Goal: Transaction & Acquisition: Purchase product/service

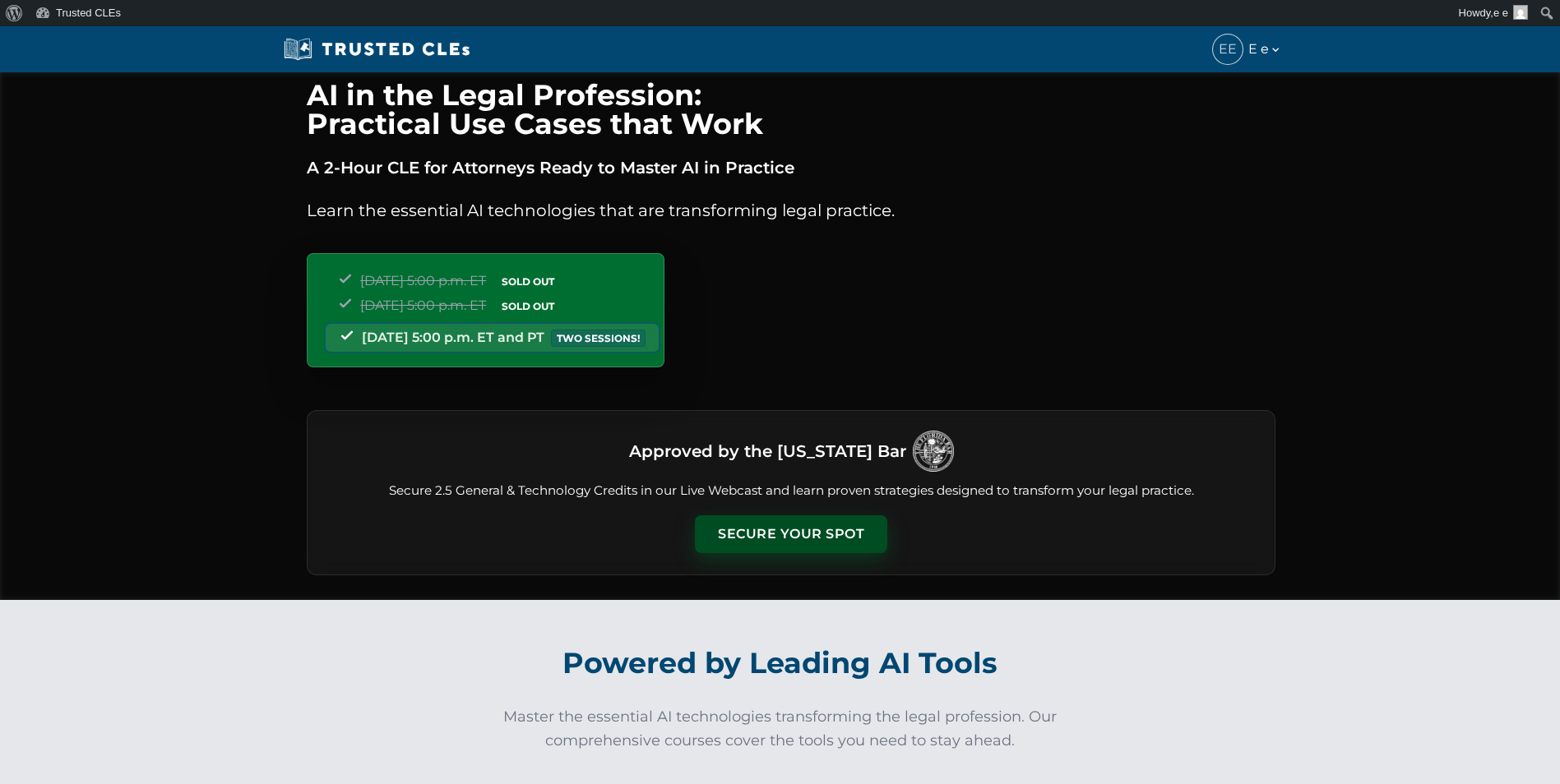
click at [735, 519] on button "Secure Your Spot" at bounding box center [790, 534] width 192 height 37
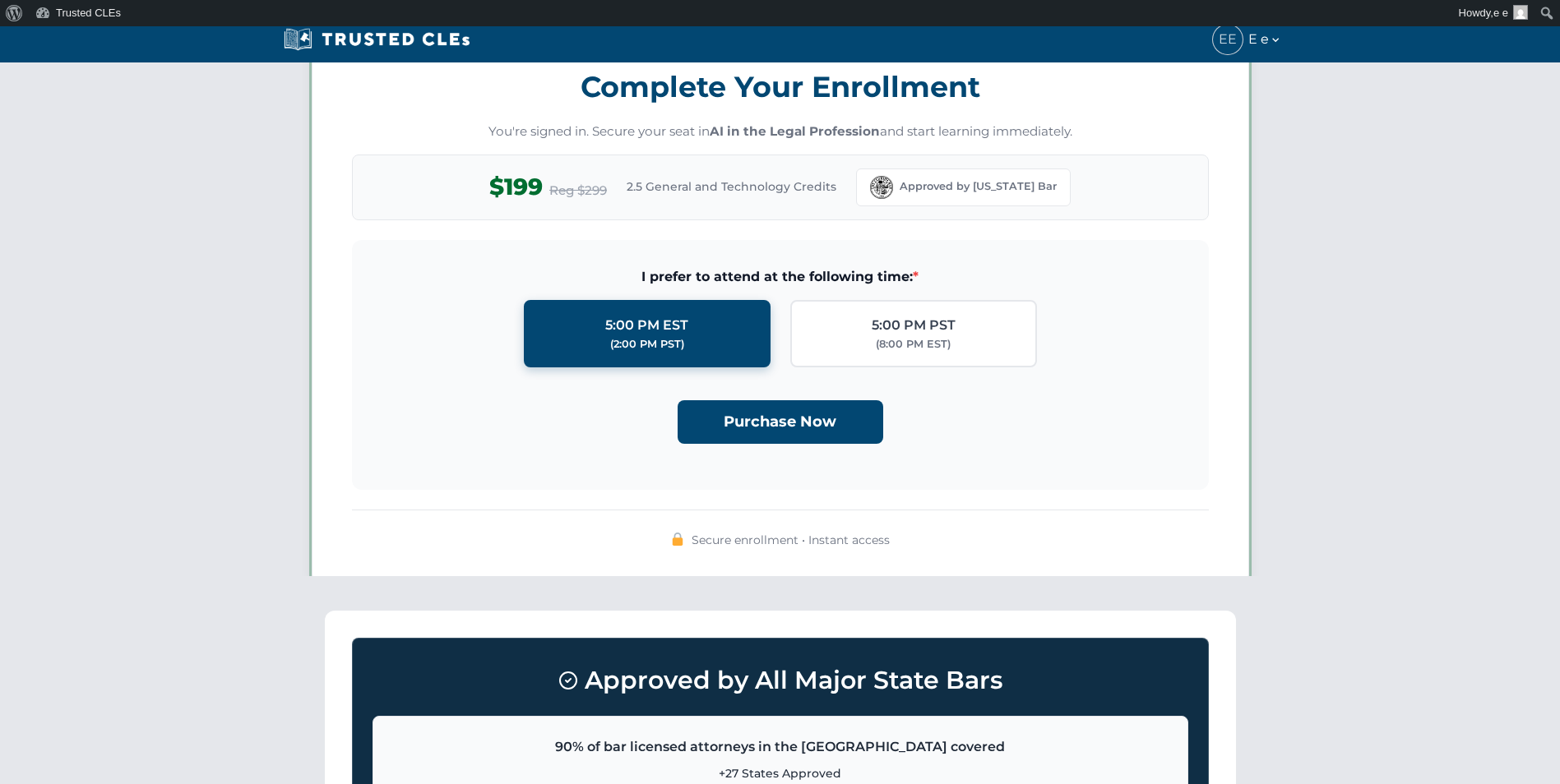
scroll to position [1430, 0]
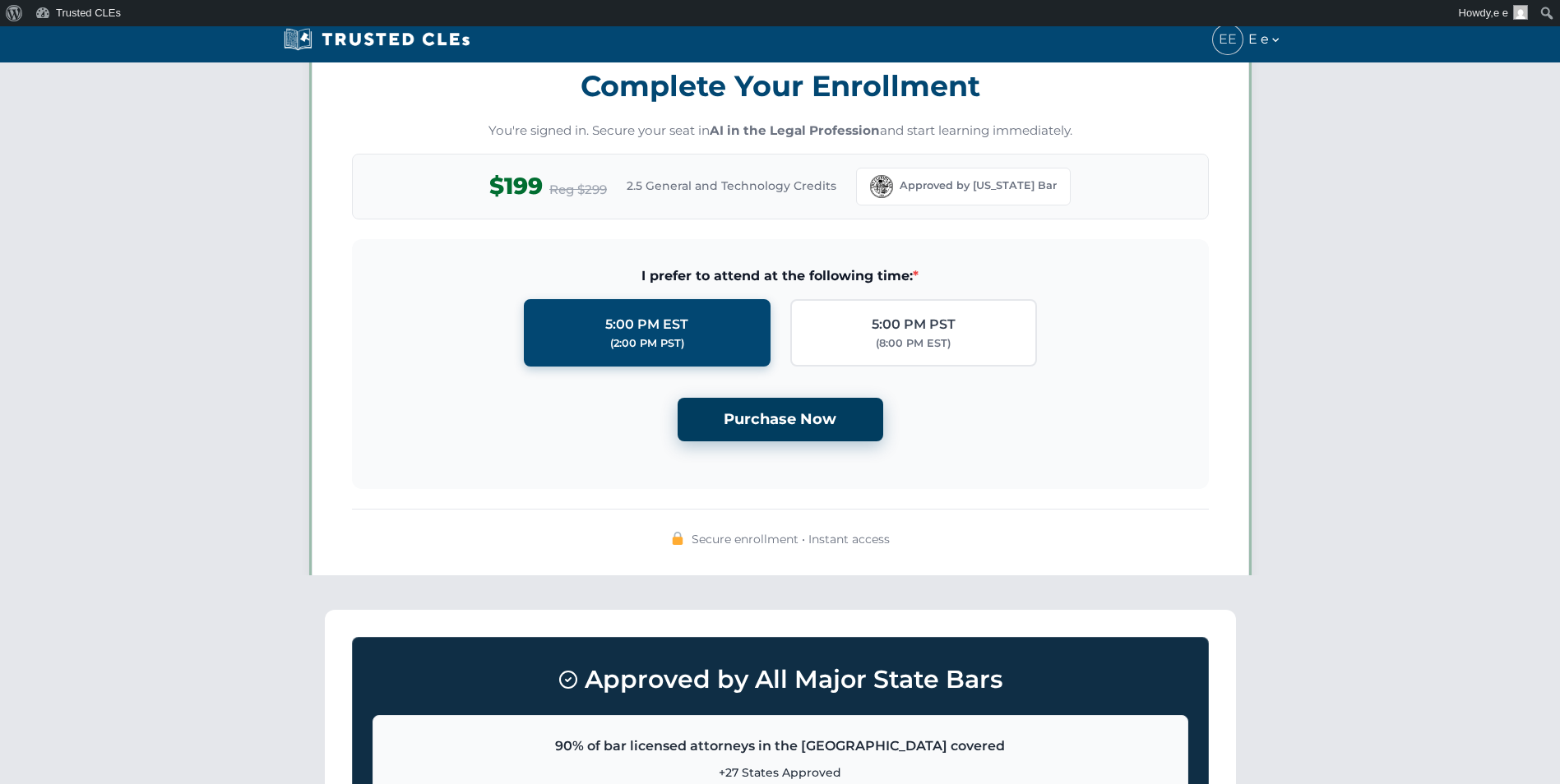
click at [787, 421] on button "Purchase Now" at bounding box center [780, 420] width 205 height 44
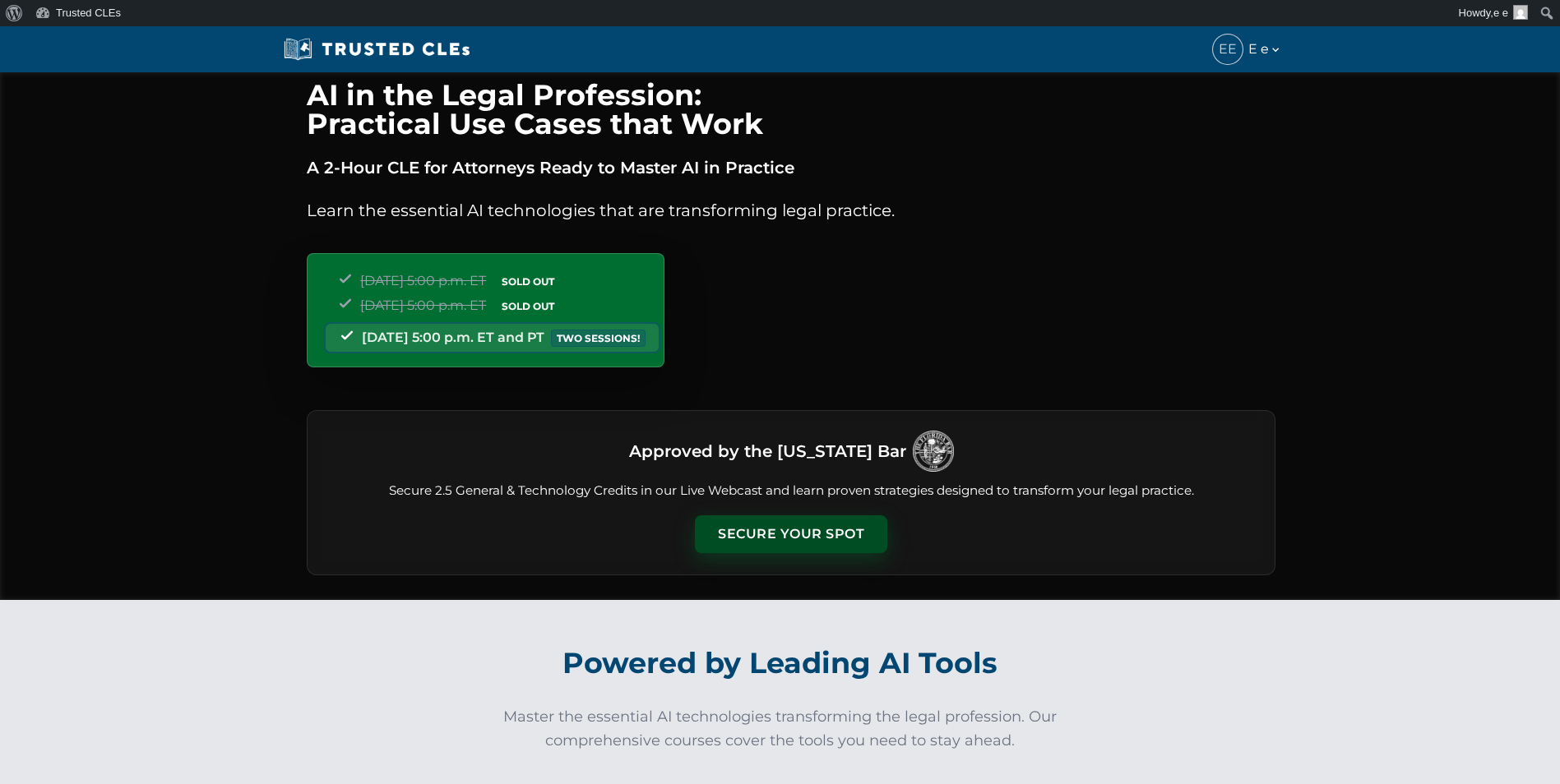
click at [787, 528] on button "Secure Your Spot" at bounding box center [790, 534] width 192 height 37
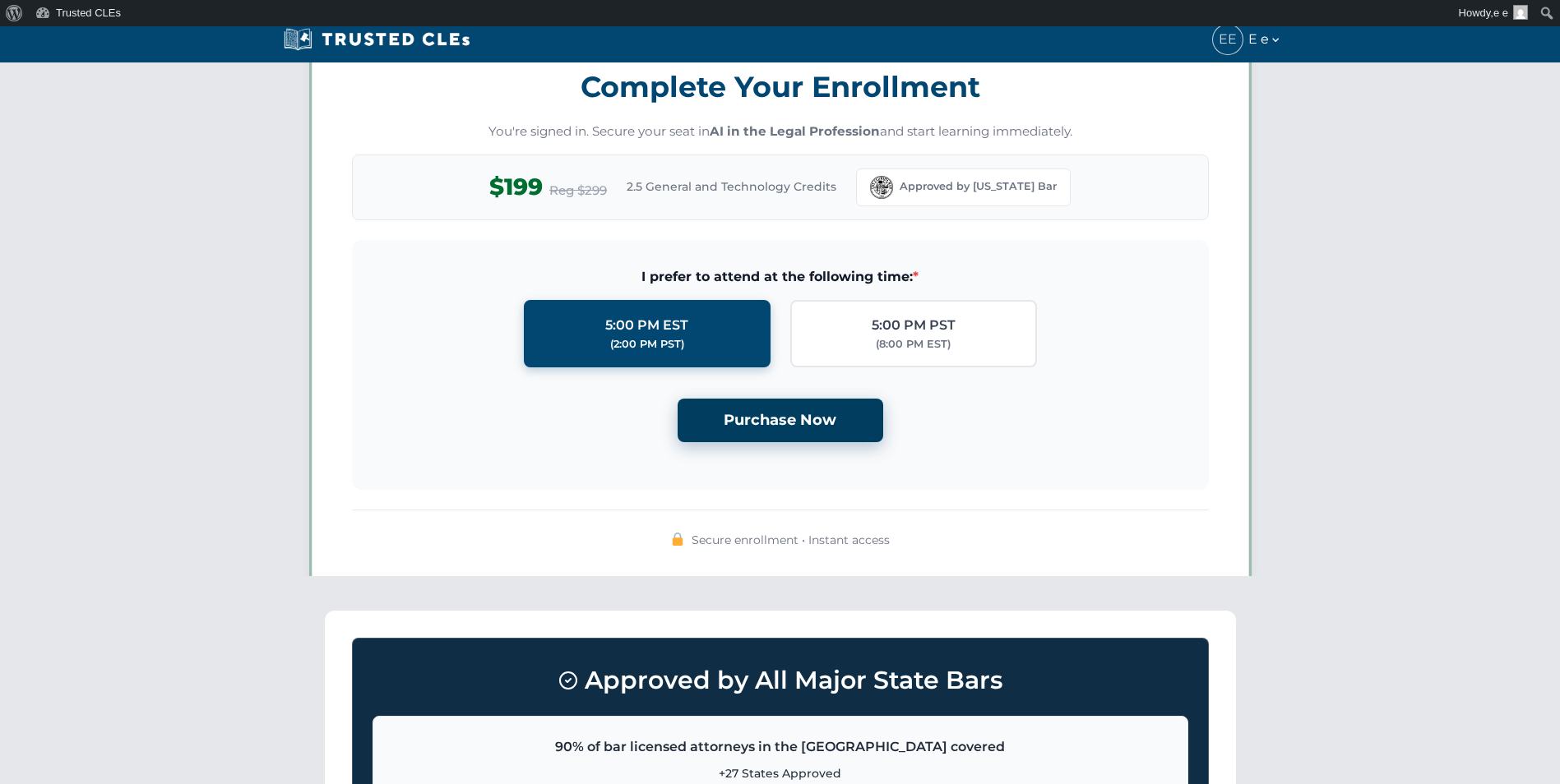
scroll to position [1430, 0]
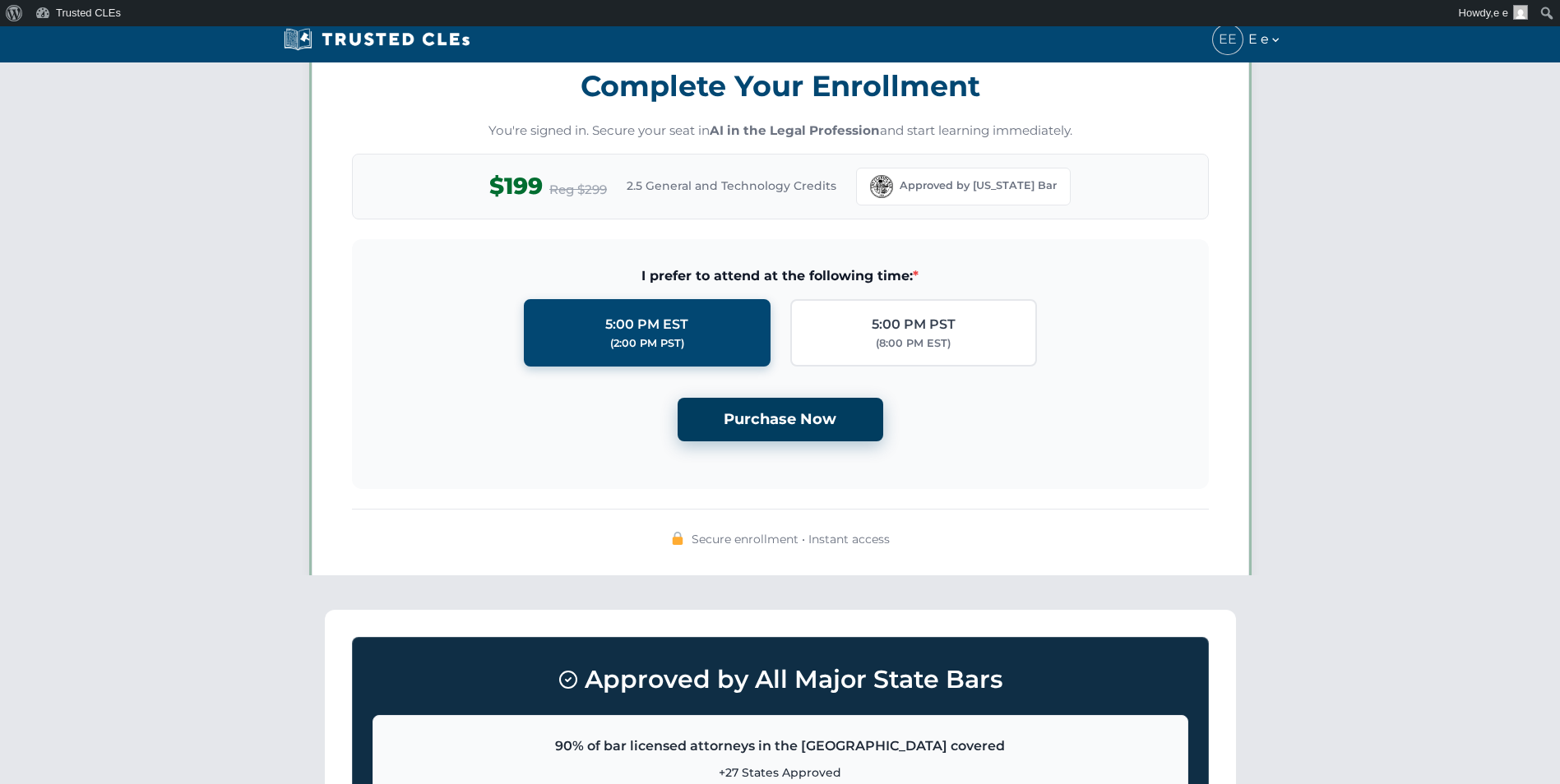
click at [792, 407] on button "Purchase Now" at bounding box center [780, 420] width 205 height 44
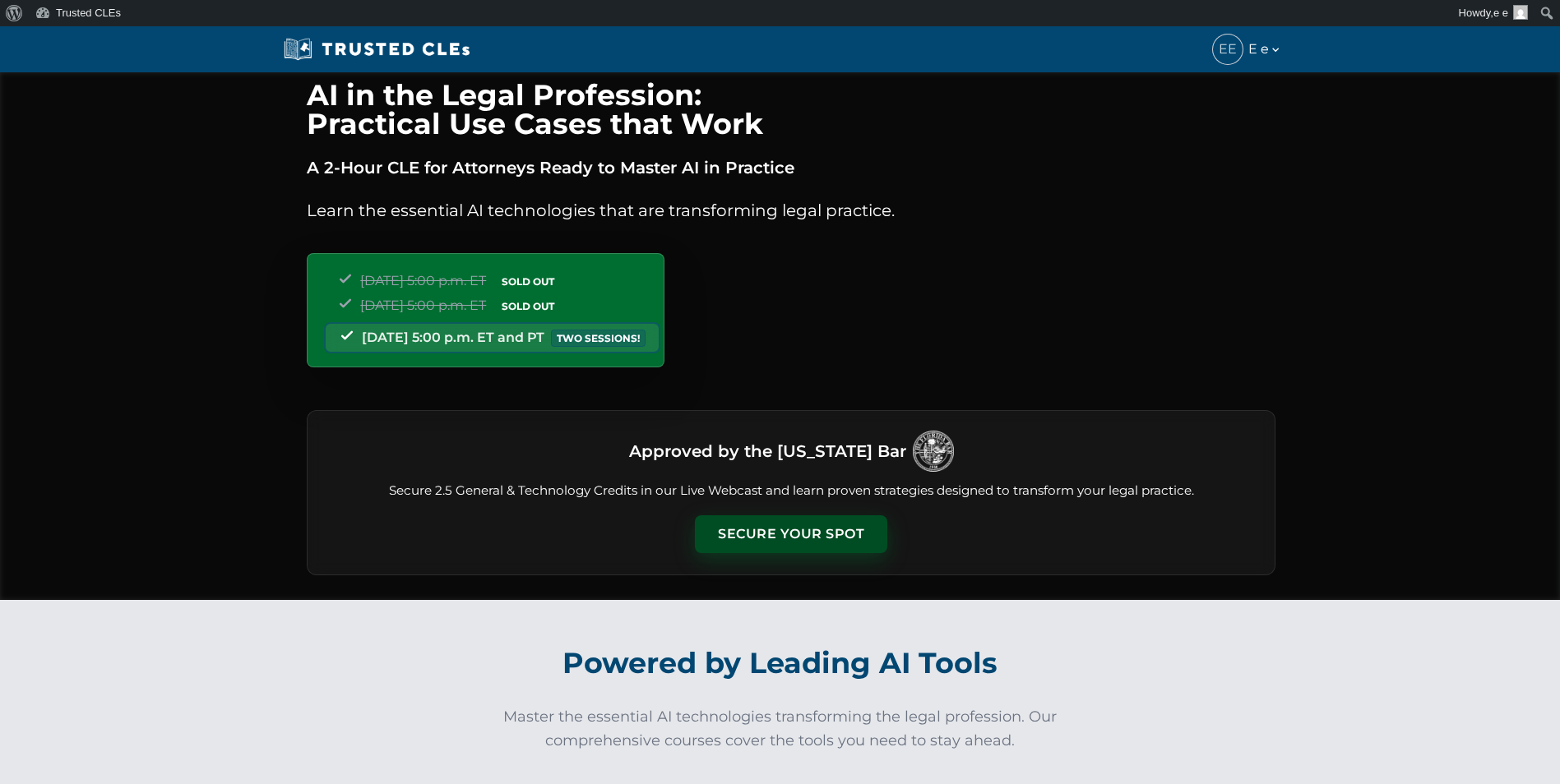
click at [763, 531] on button "Secure Your Spot" at bounding box center [790, 534] width 192 height 37
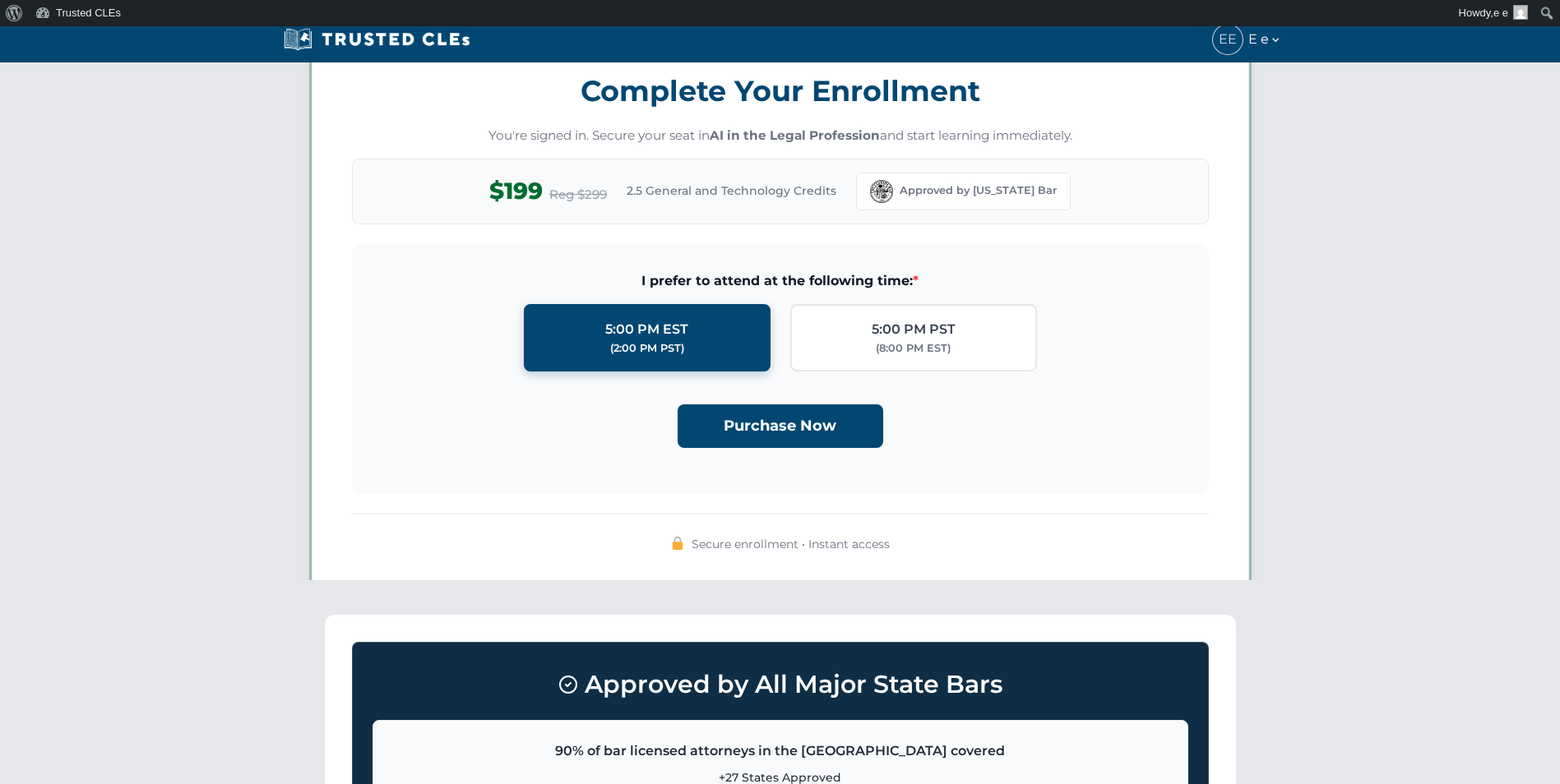
scroll to position [1430, 0]
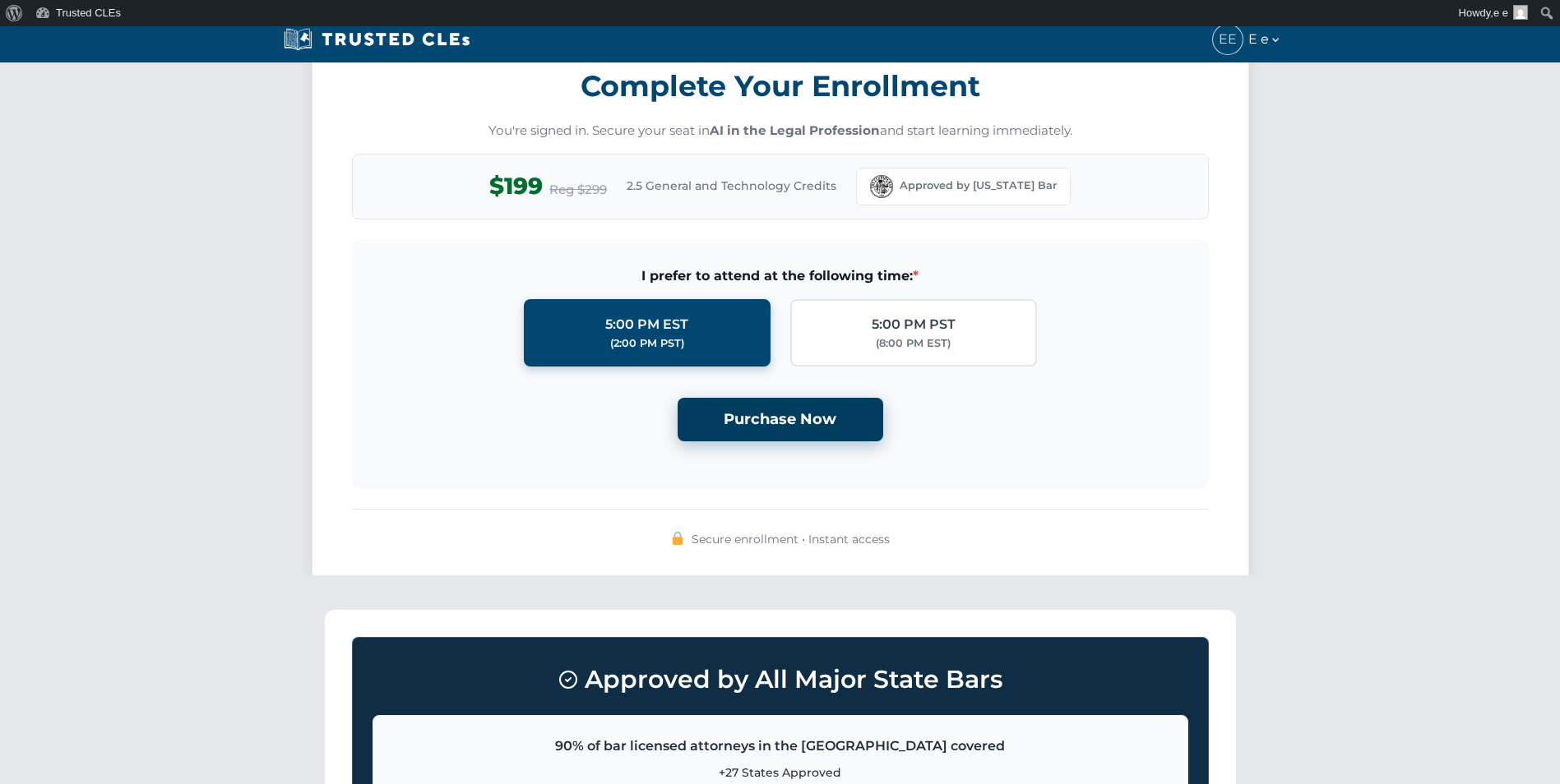
click at [727, 410] on button "Purchase Now" at bounding box center [780, 420] width 205 height 44
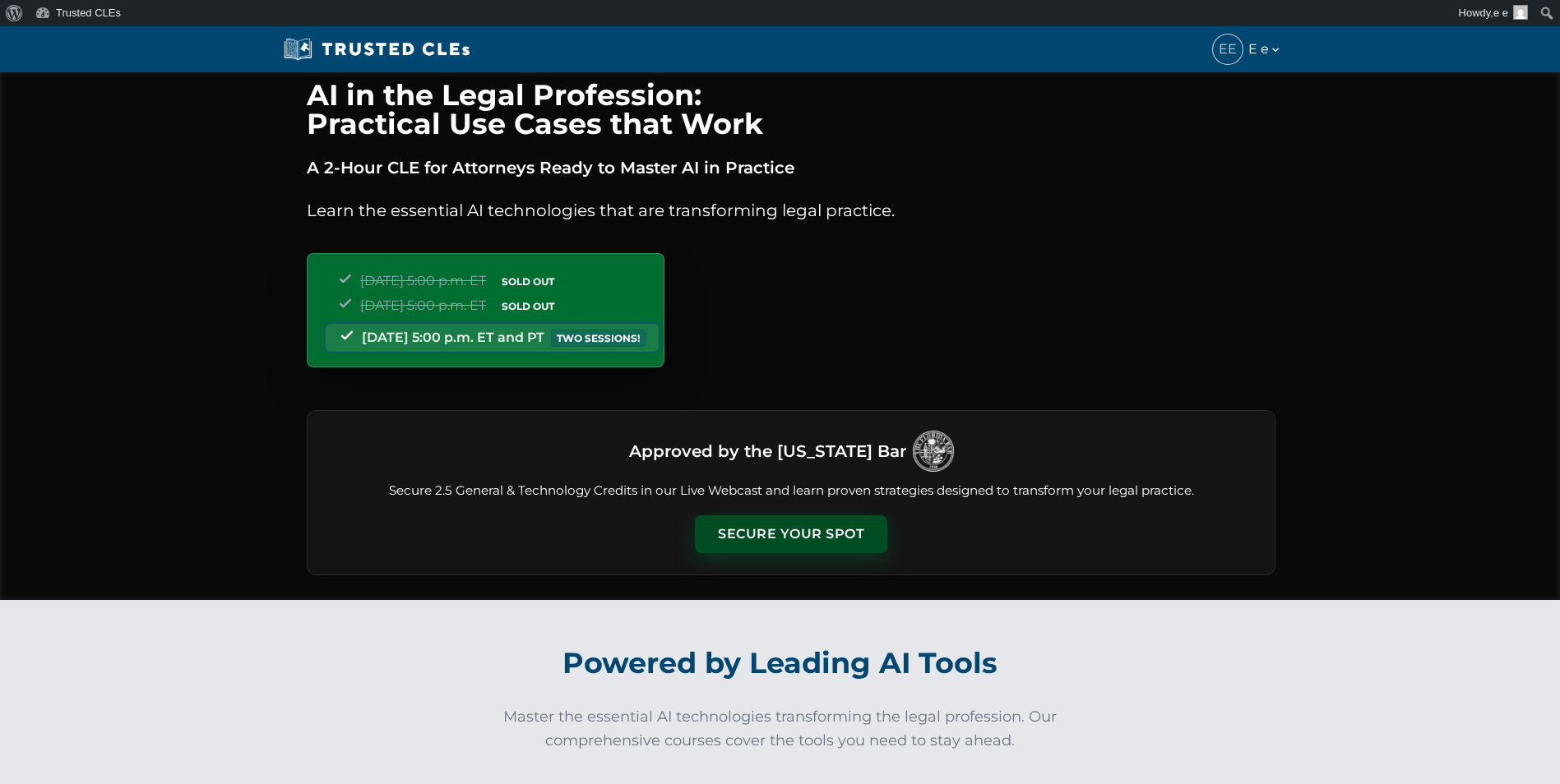
click at [767, 533] on button "Secure Your Spot" at bounding box center [790, 534] width 192 height 37
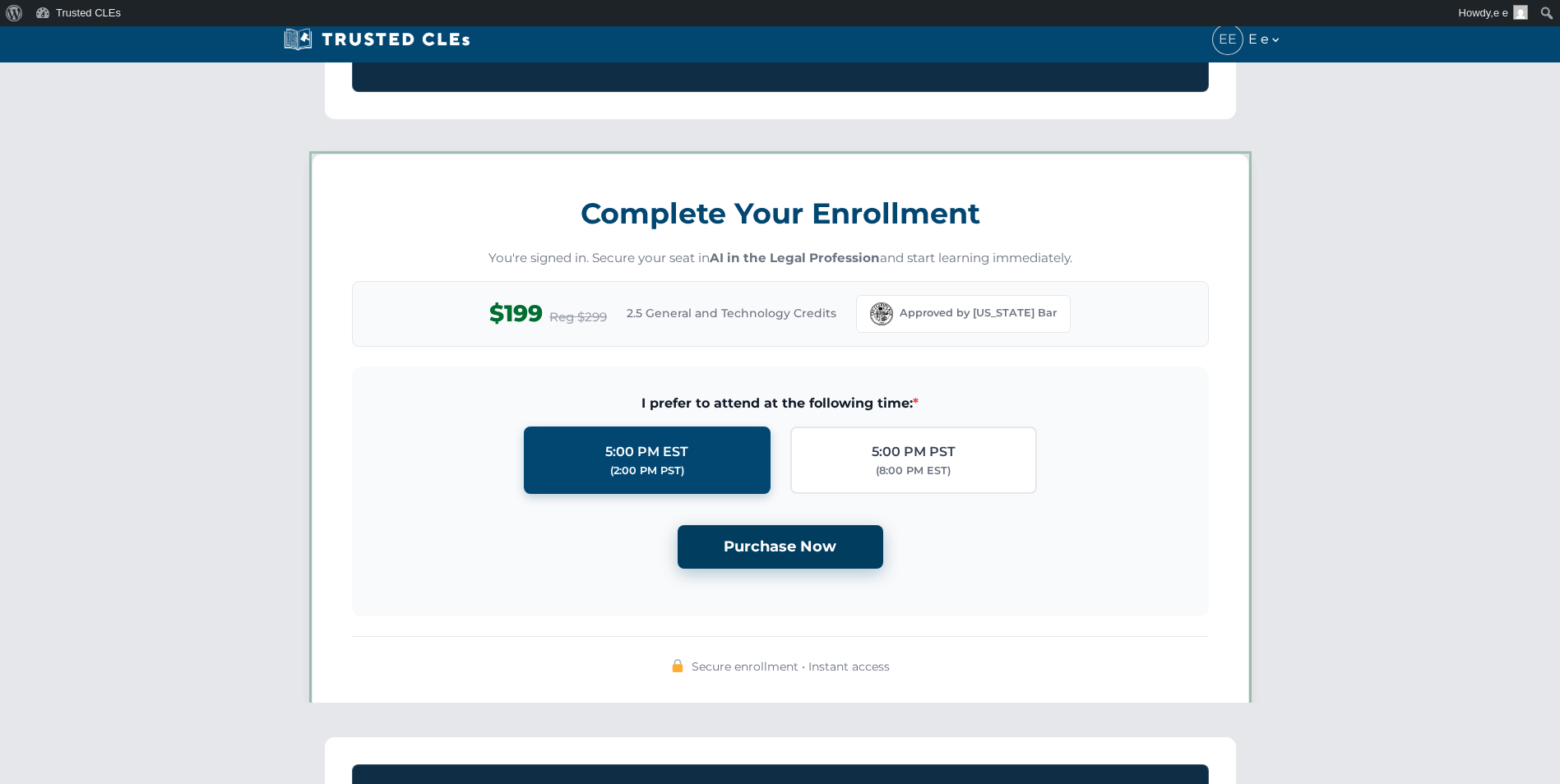
scroll to position [1430, 0]
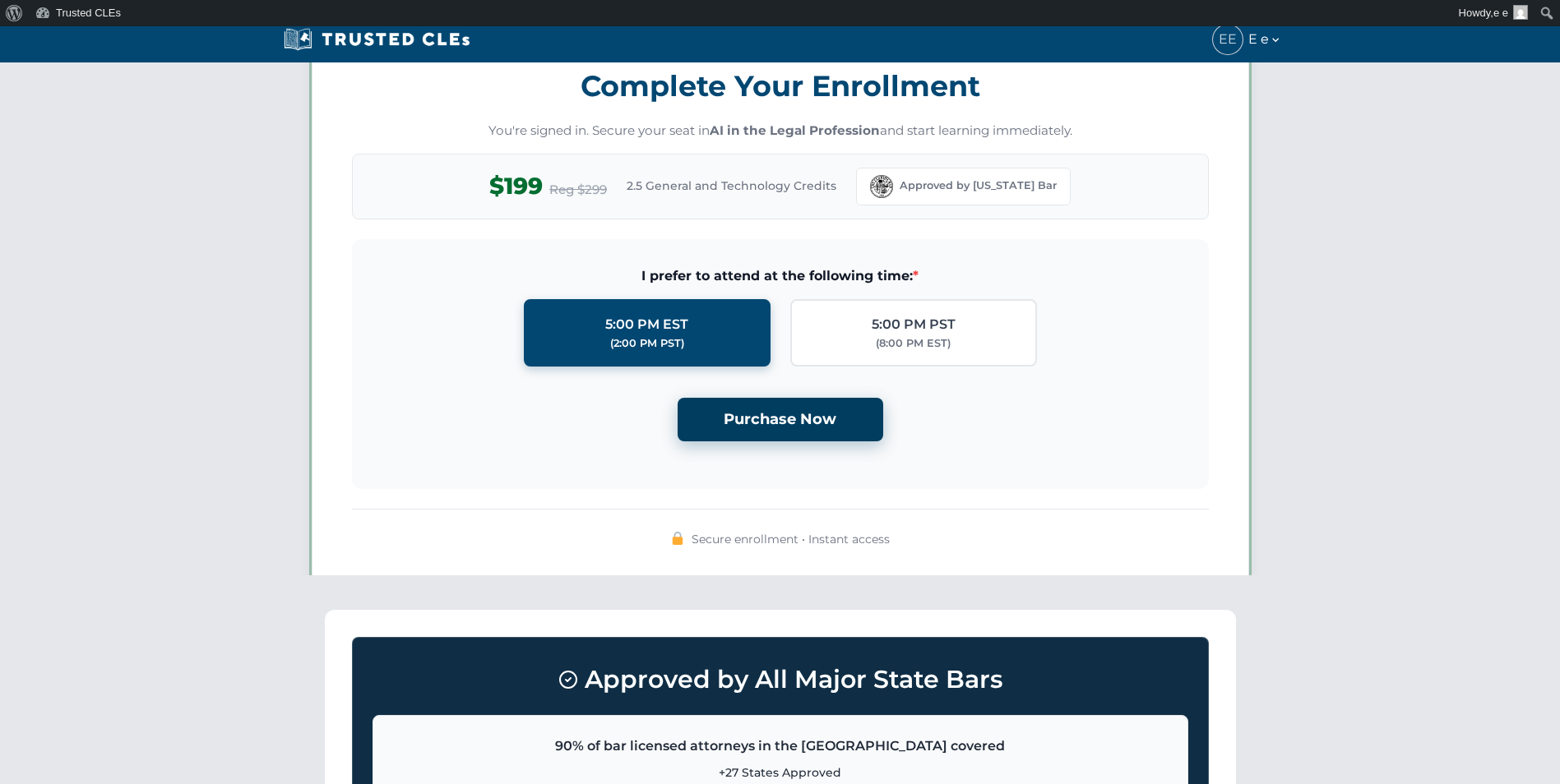
click at [761, 406] on button "Purchase Now" at bounding box center [780, 420] width 205 height 44
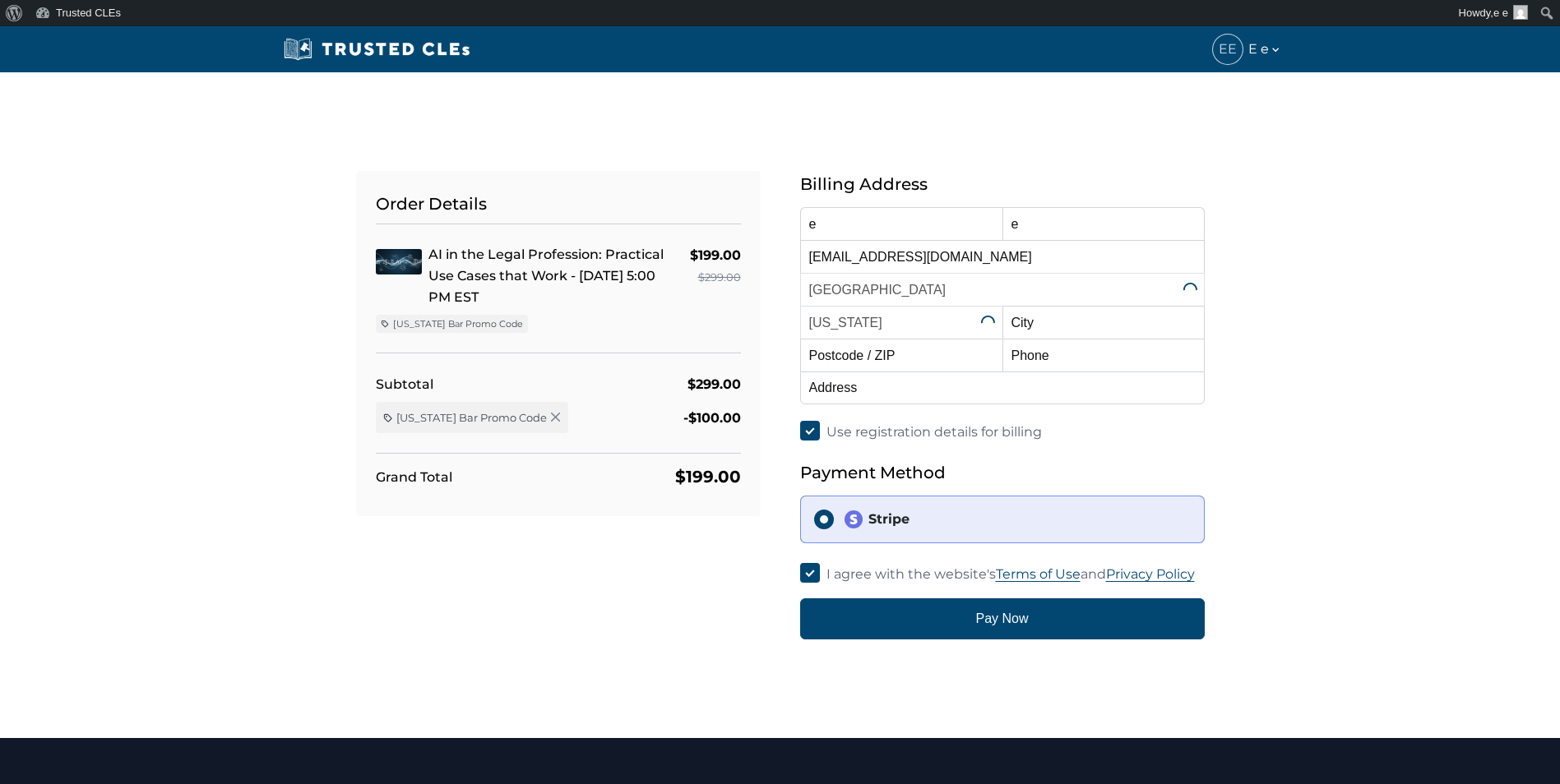
select select "[US_STATE]"
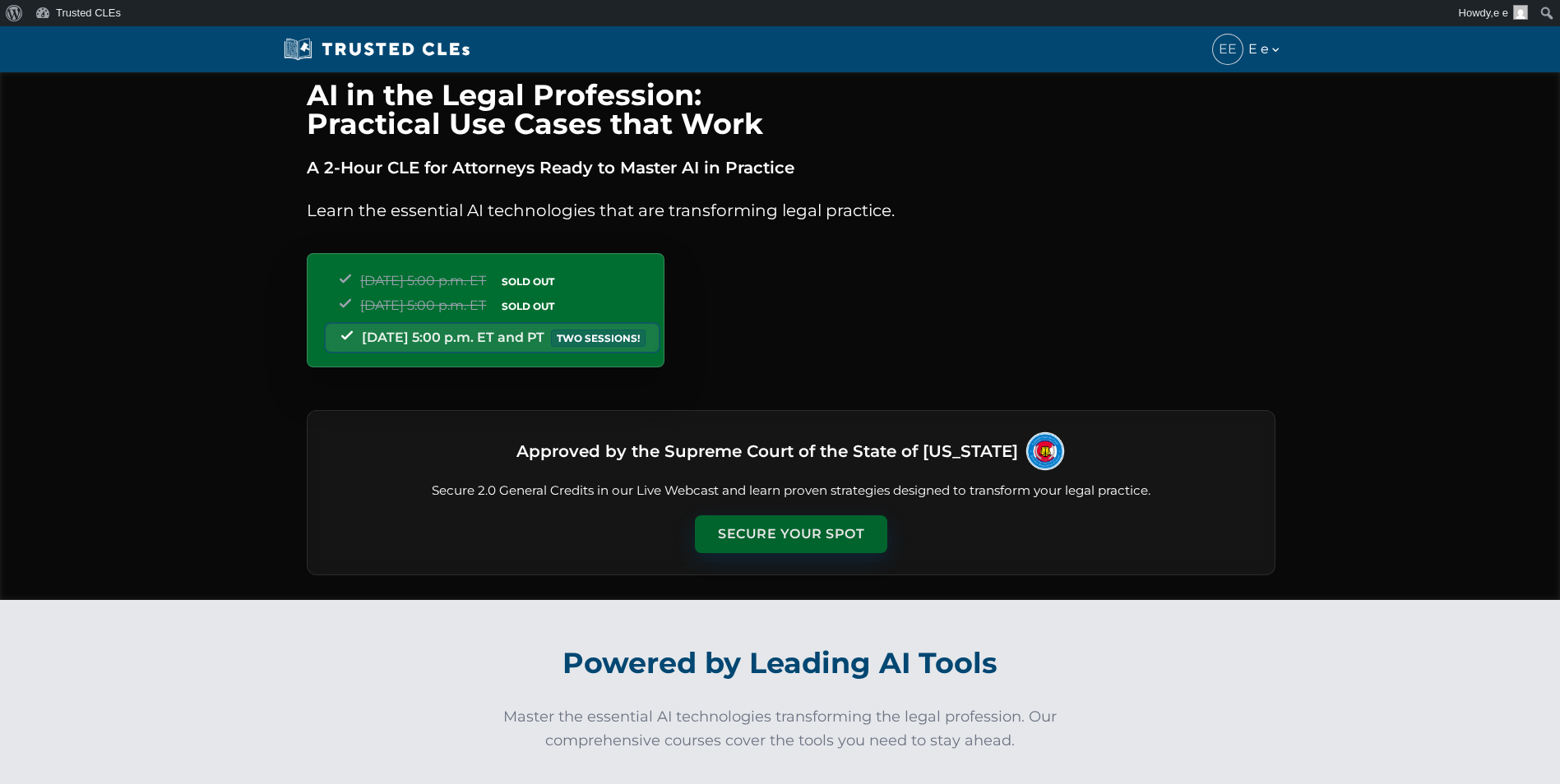
click at [795, 547] on button "Secure Your Spot" at bounding box center [790, 534] width 192 height 37
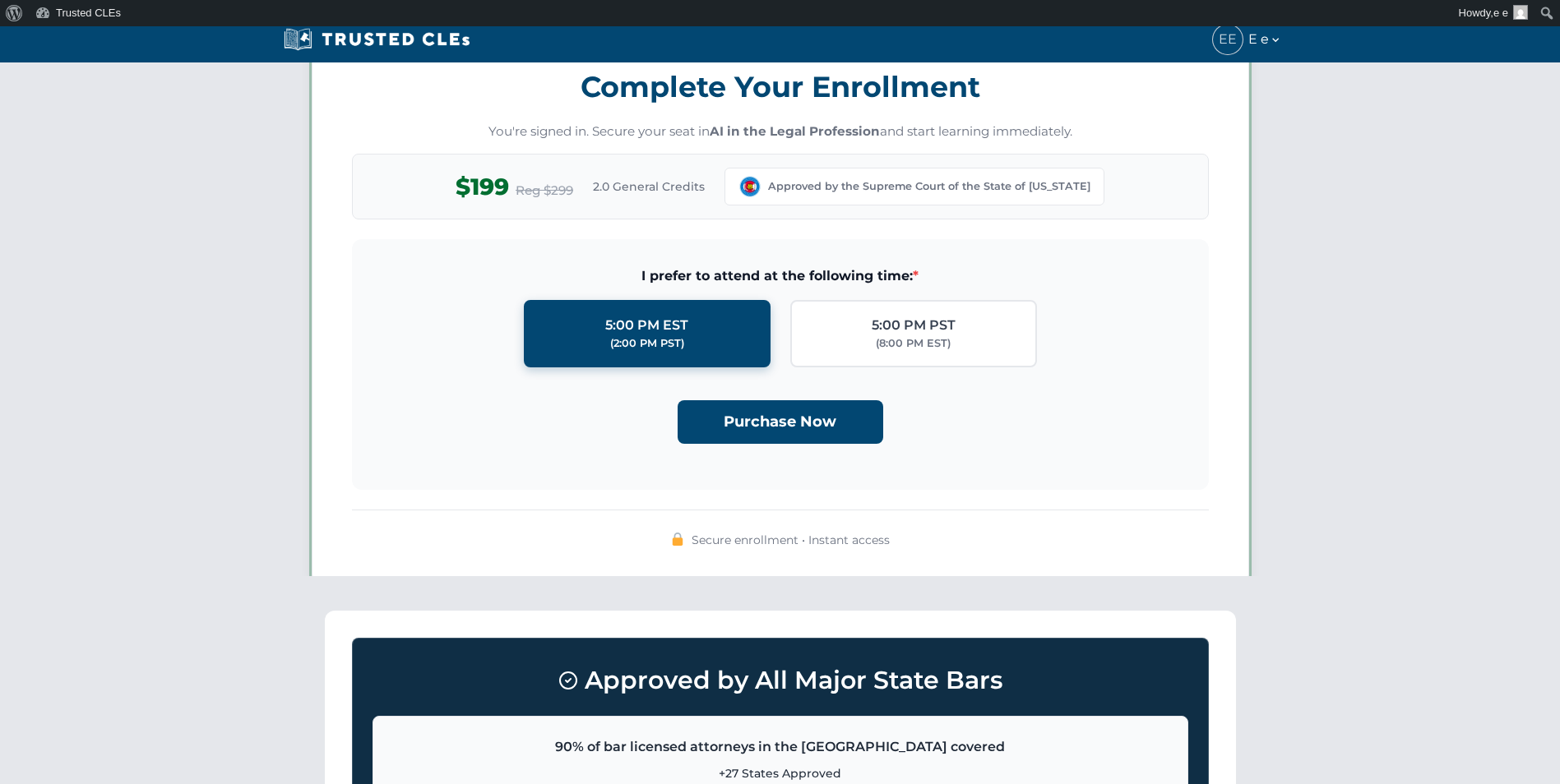
scroll to position [1430, 0]
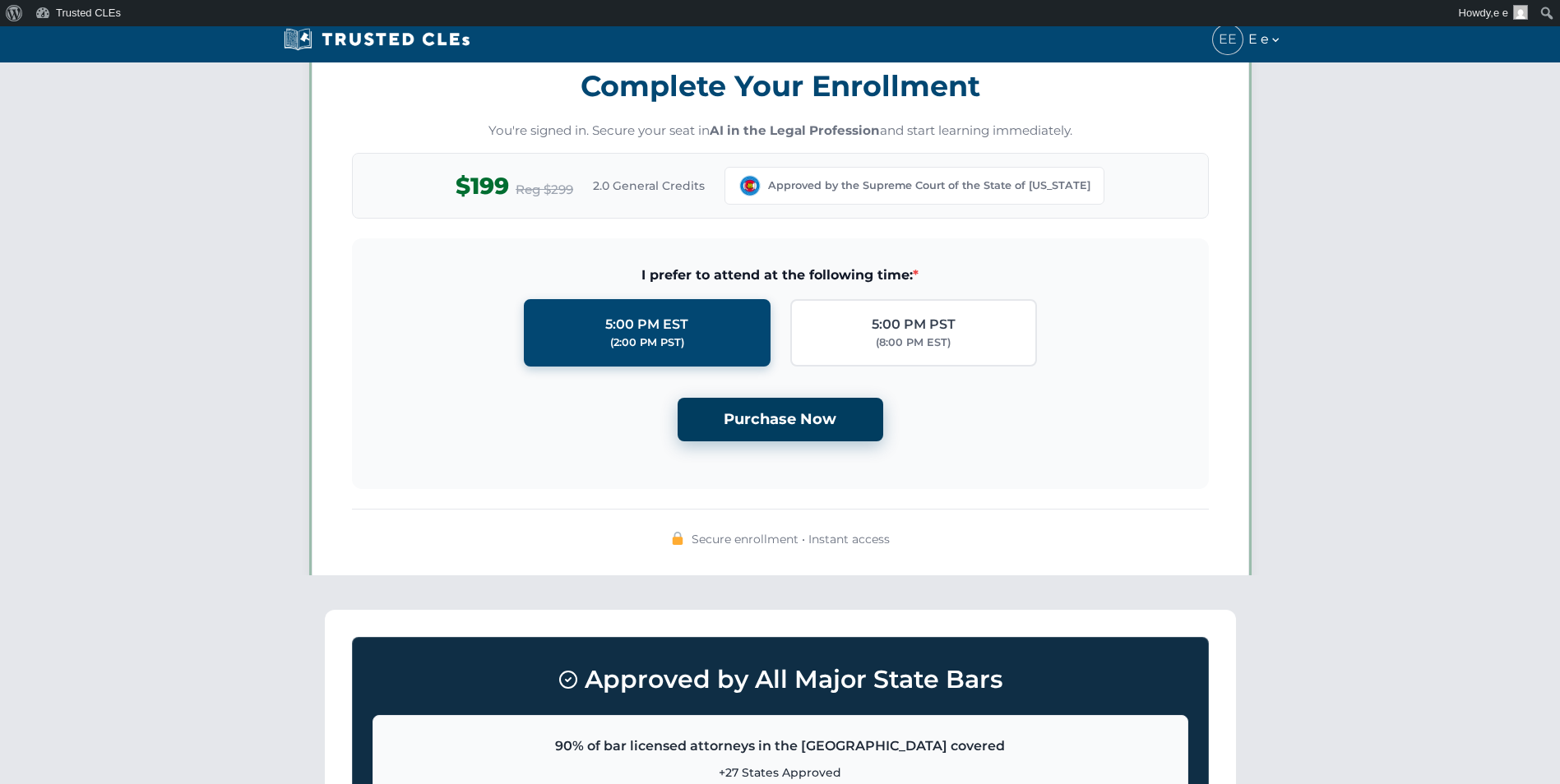
click at [791, 436] on button "Purchase Now" at bounding box center [780, 420] width 205 height 44
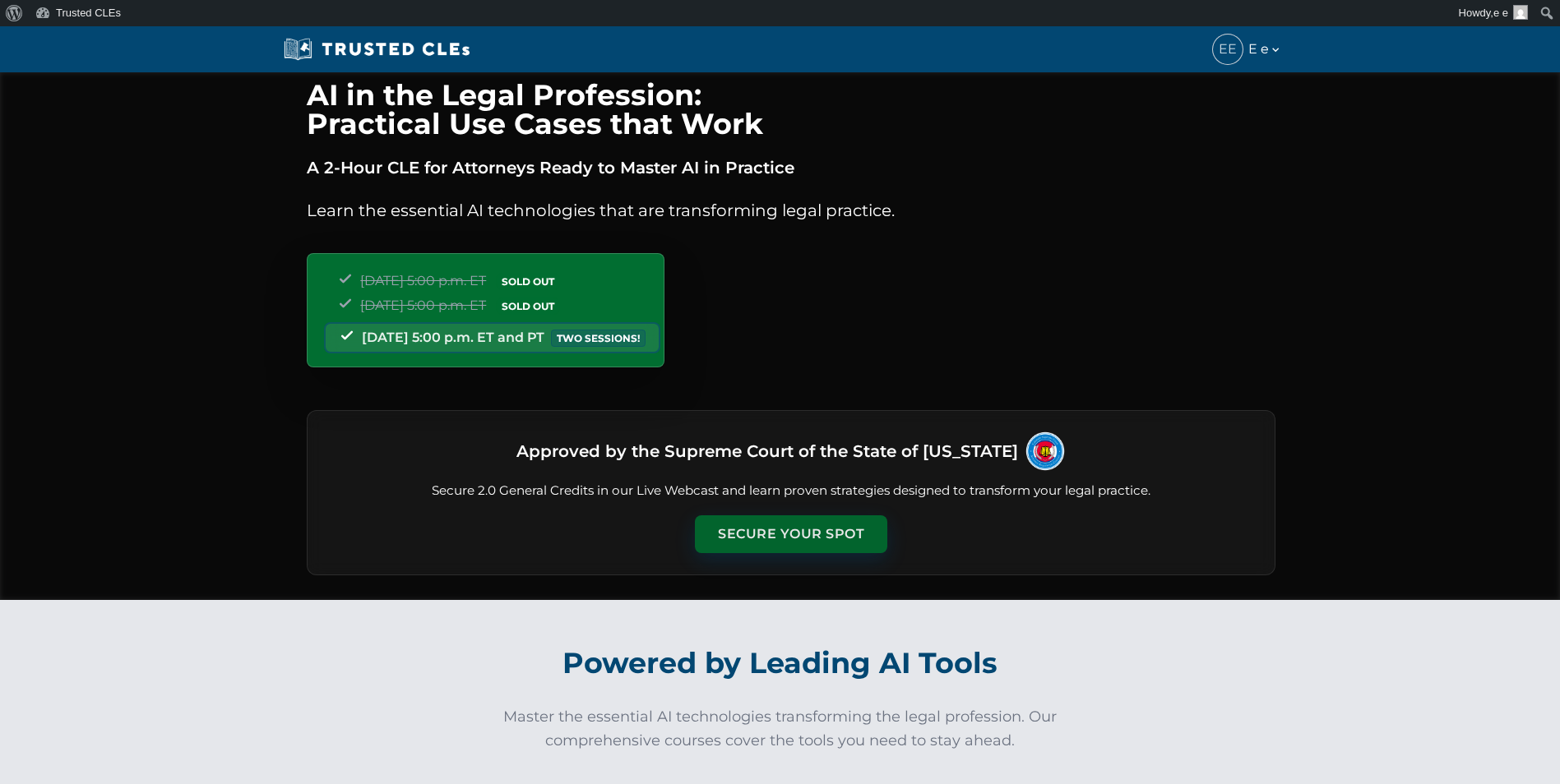
click at [791, 539] on button "Secure Your Spot" at bounding box center [790, 534] width 192 height 37
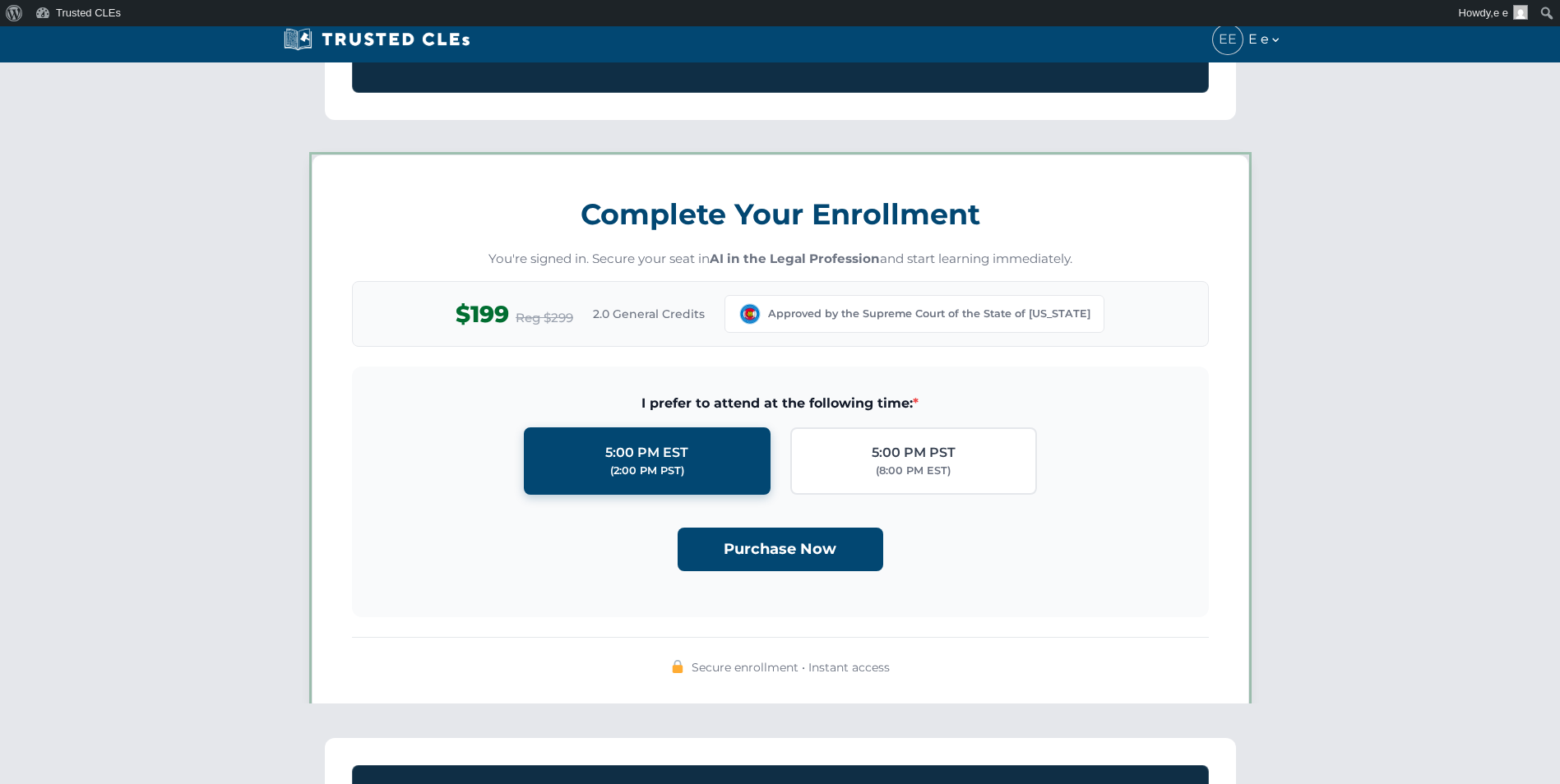
scroll to position [1430, 0]
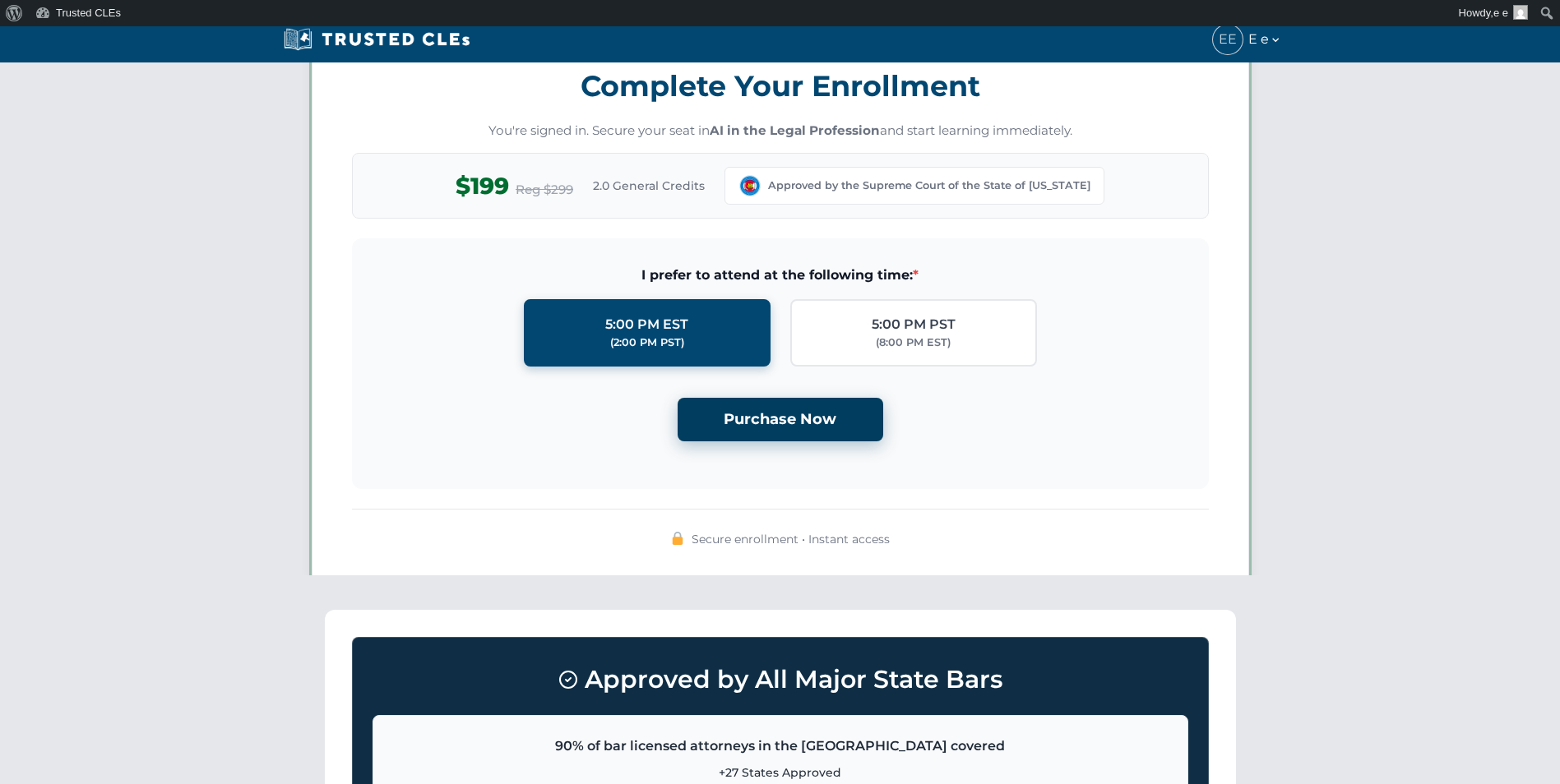
click at [784, 431] on button "Purchase Now" at bounding box center [780, 420] width 205 height 44
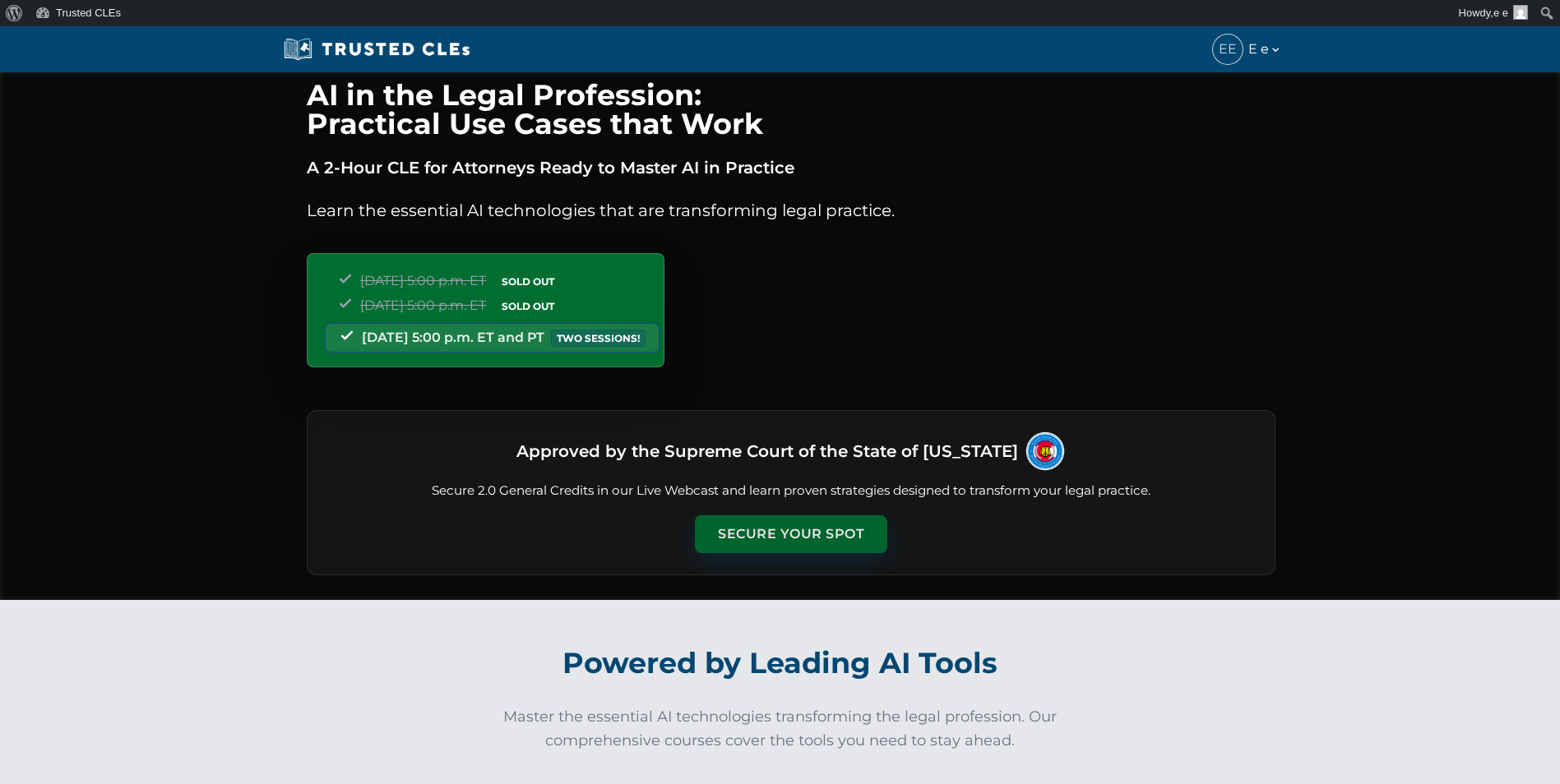
click at [775, 525] on button "Secure Your Spot" at bounding box center [790, 534] width 192 height 37
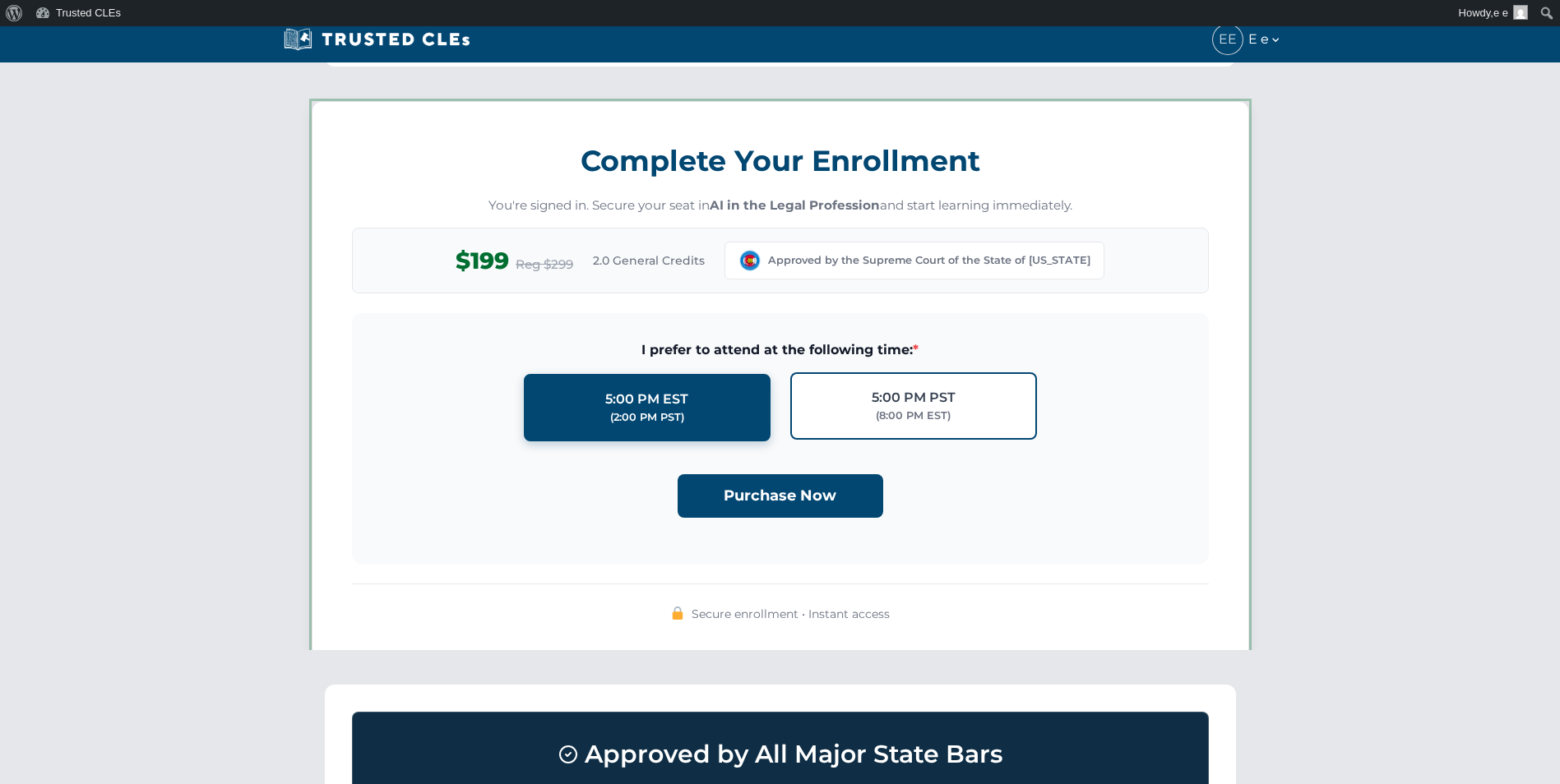
scroll to position [1430, 0]
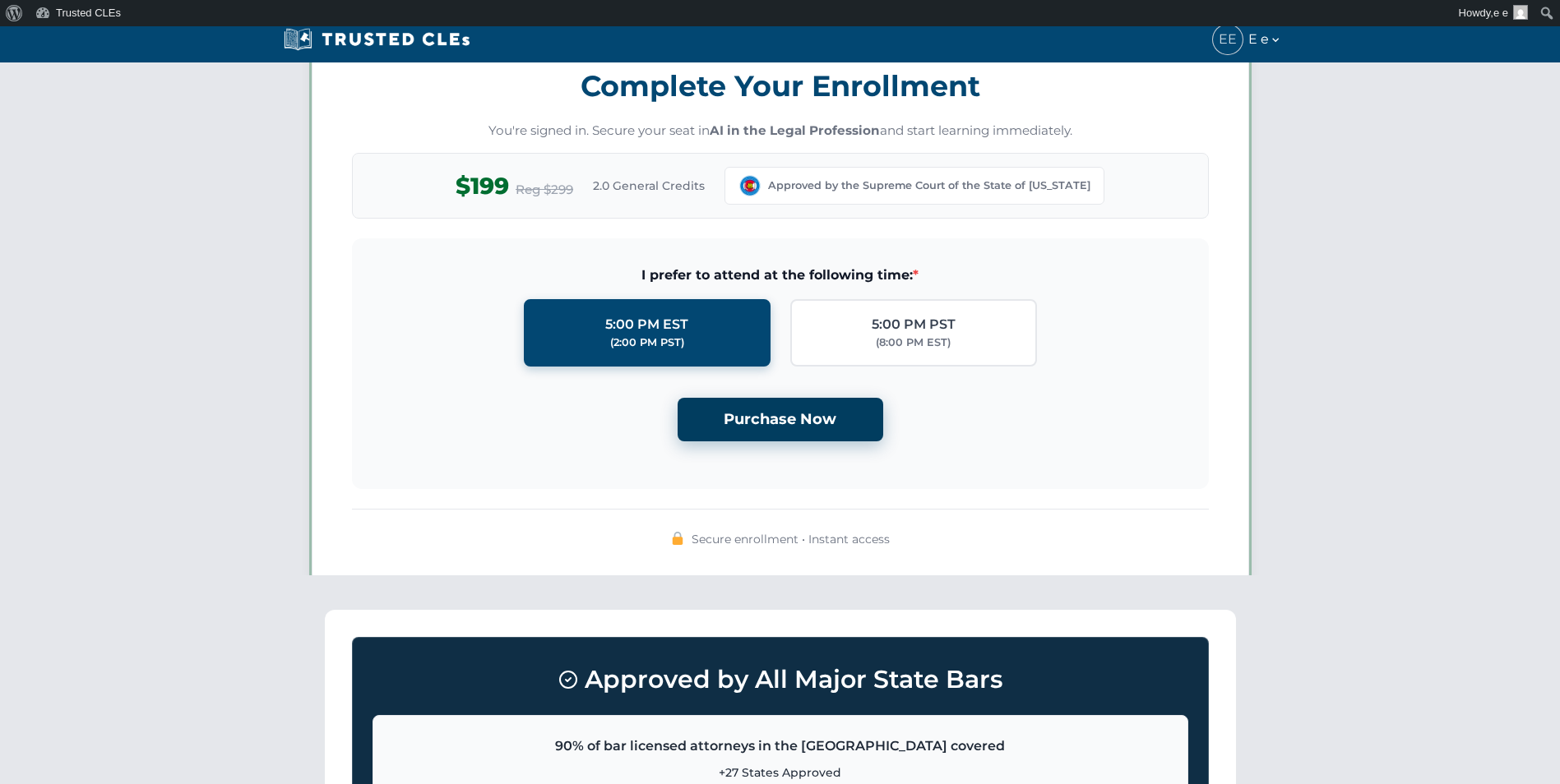
click at [781, 415] on button "Purchase Now" at bounding box center [780, 420] width 205 height 44
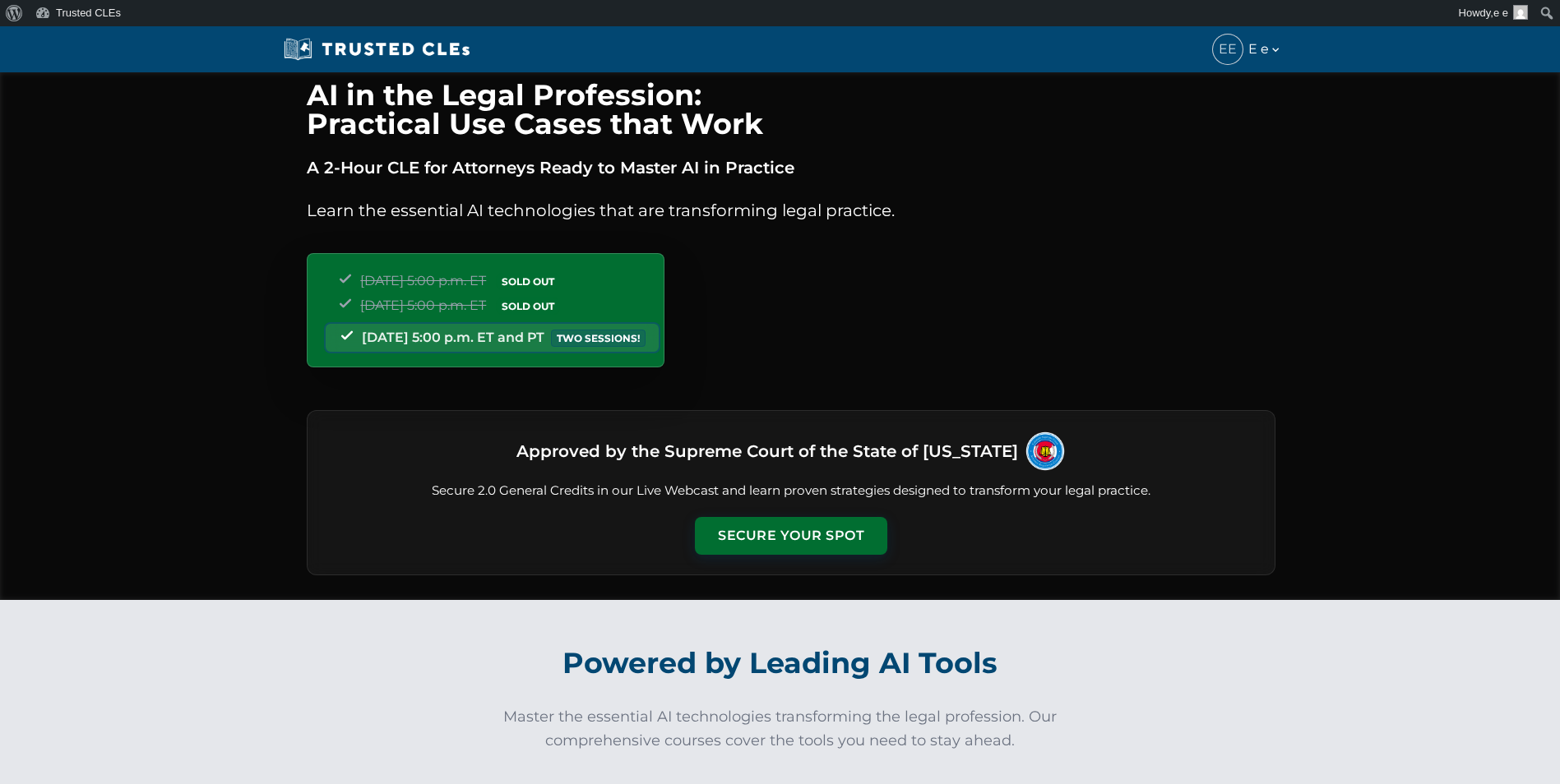
click at [803, 555] on div "Approved by the Supreme Court of the State of Colorado Secure 2.0 General Credi…" at bounding box center [791, 493] width 969 height 165
click at [803, 542] on button "Secure Your Spot" at bounding box center [790, 534] width 192 height 37
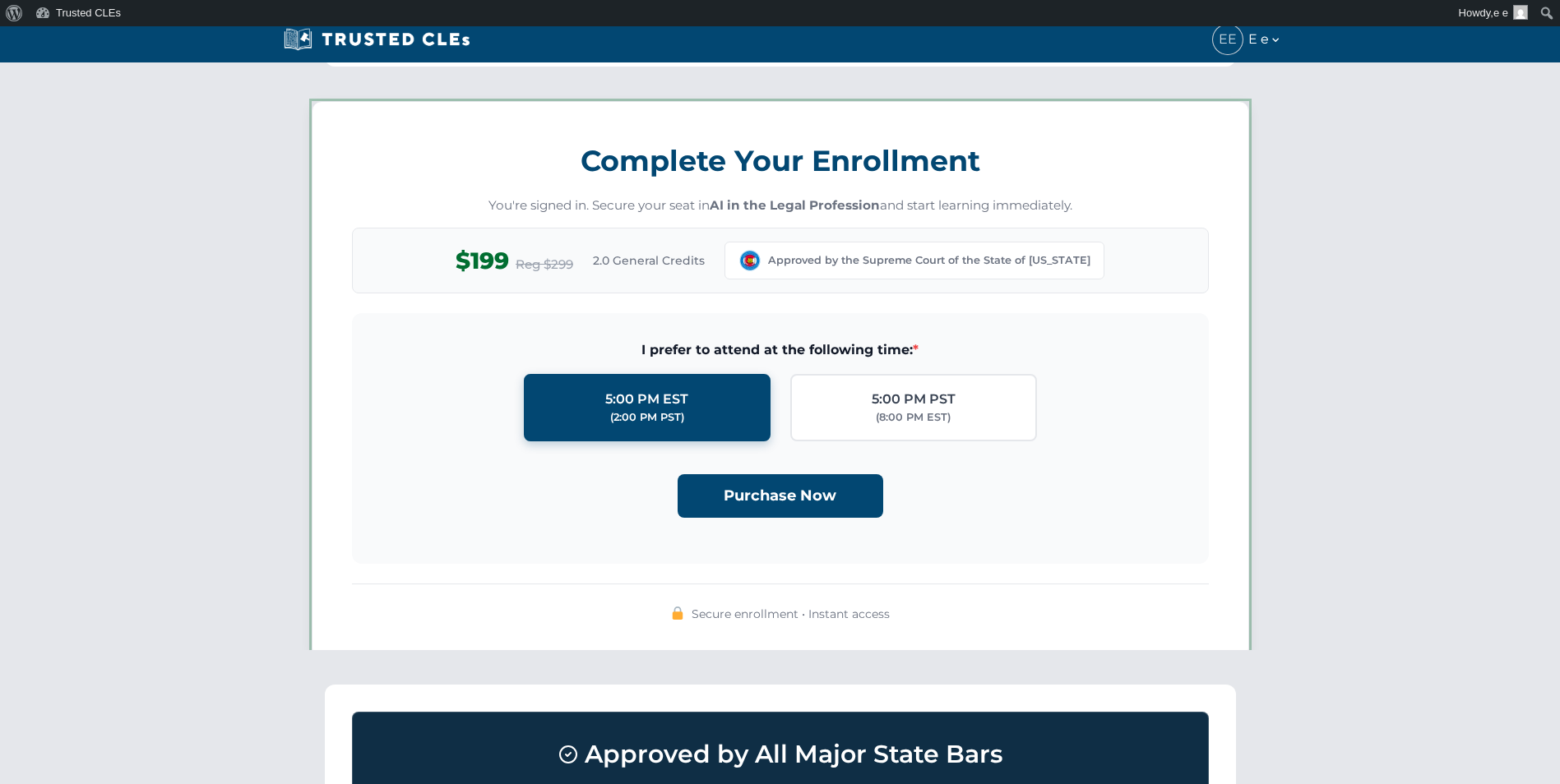
scroll to position [1430, 0]
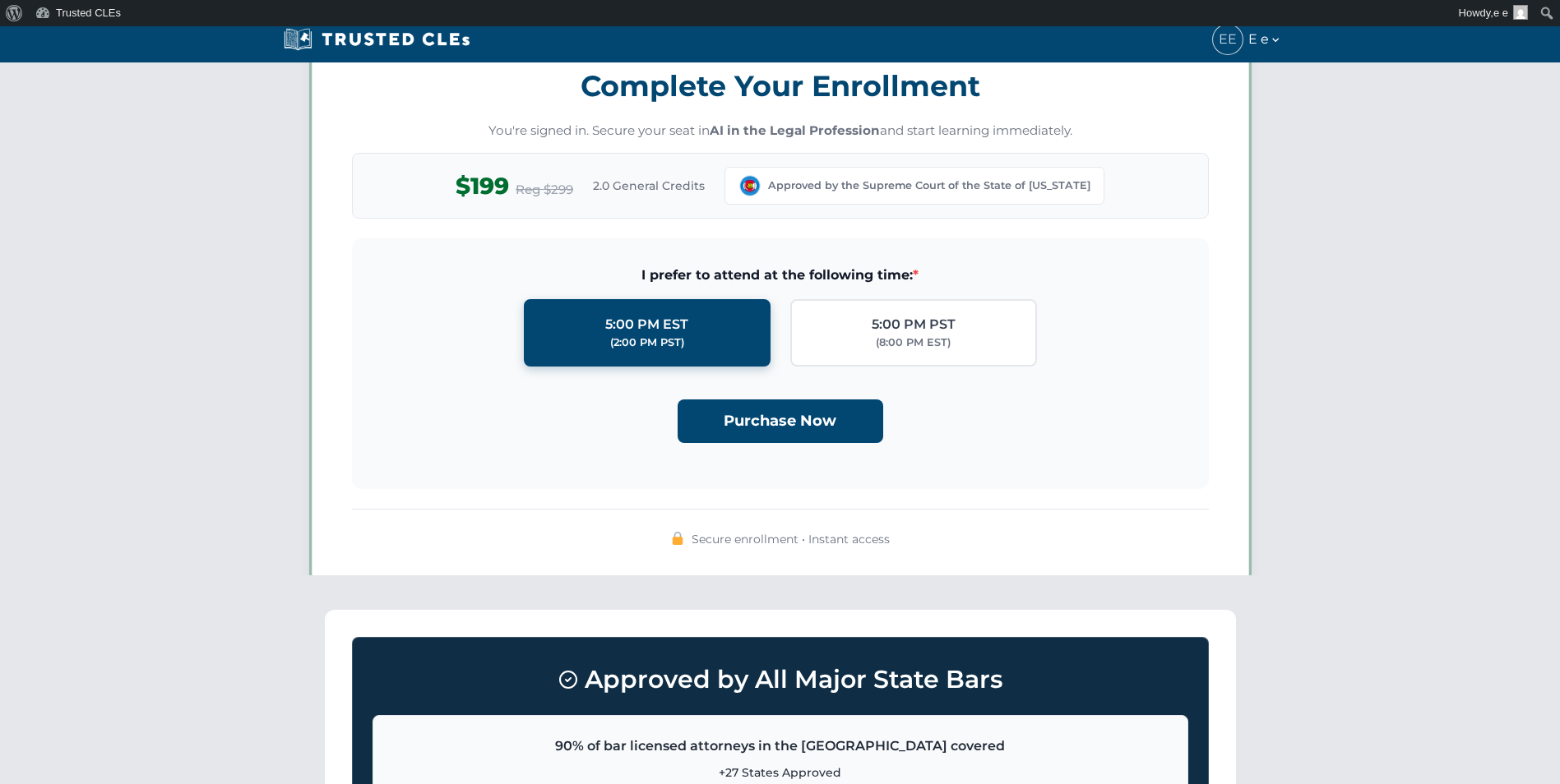
click at [763, 392] on div "Purchase Now" at bounding box center [780, 414] width 804 height 57
click at [758, 412] on button "Purchase Now" at bounding box center [780, 420] width 205 height 44
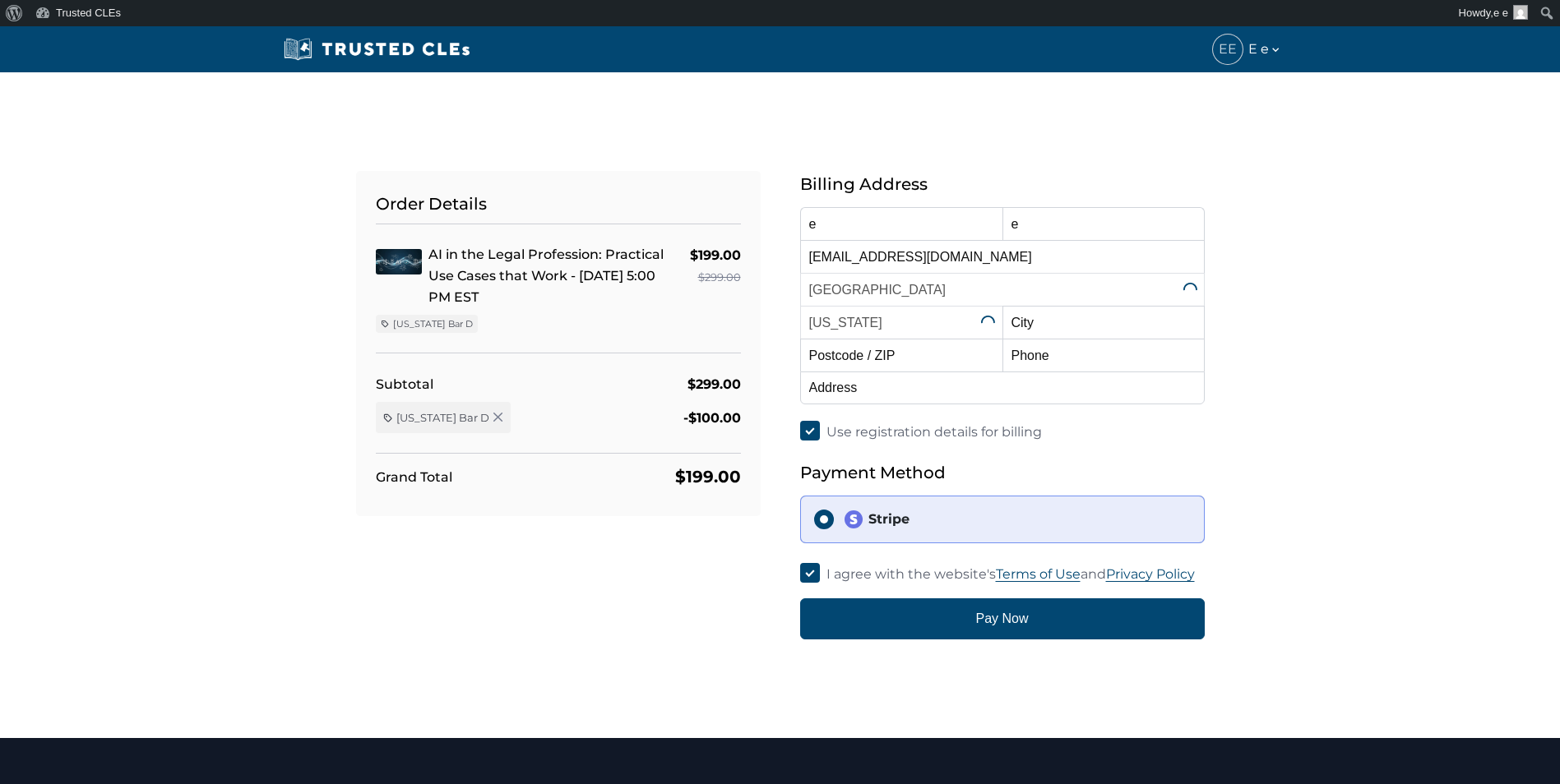
select select "[US_STATE]"
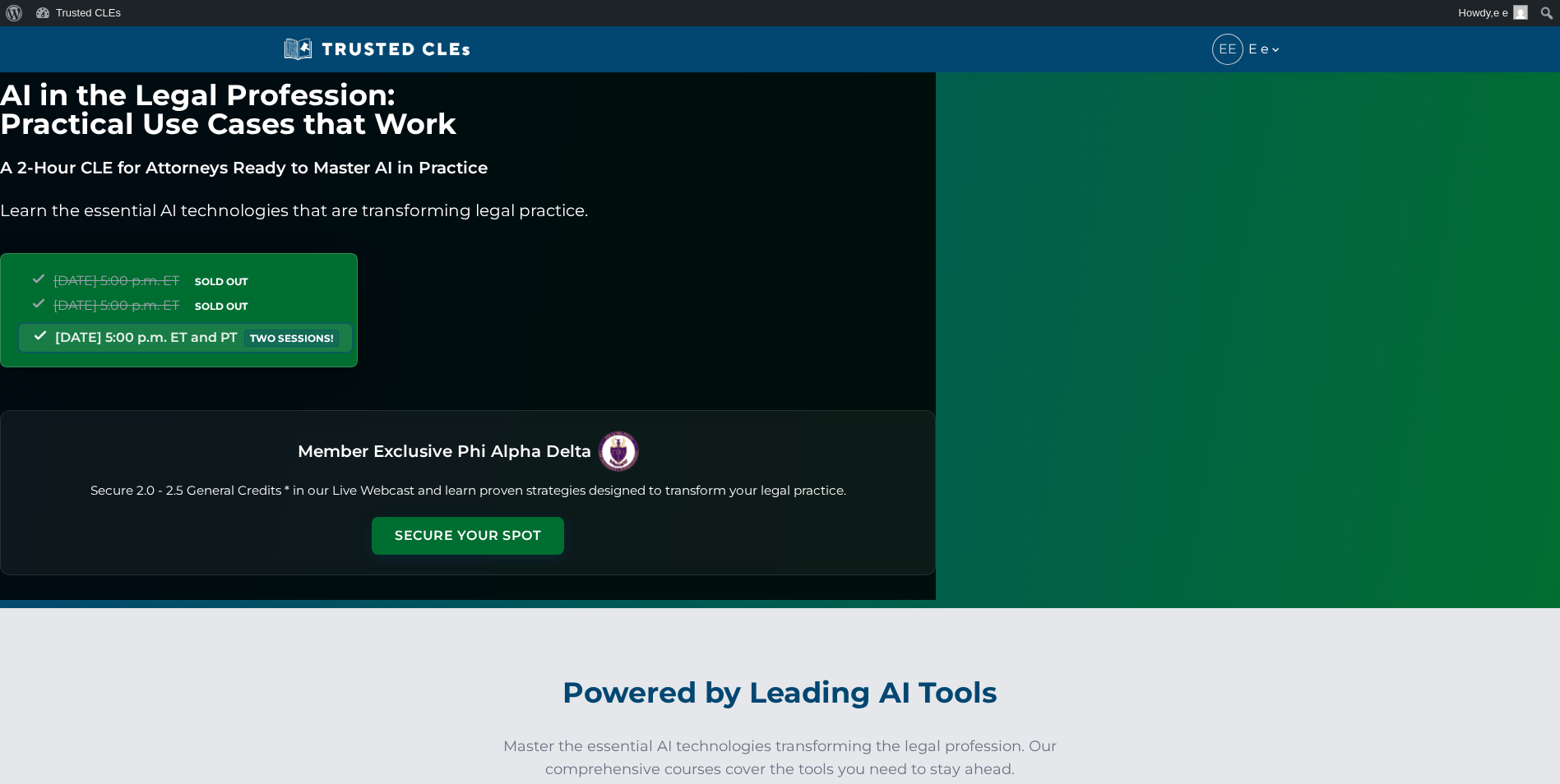
click at [564, 539] on button "Secure Your Spot" at bounding box center [468, 536] width 192 height 37
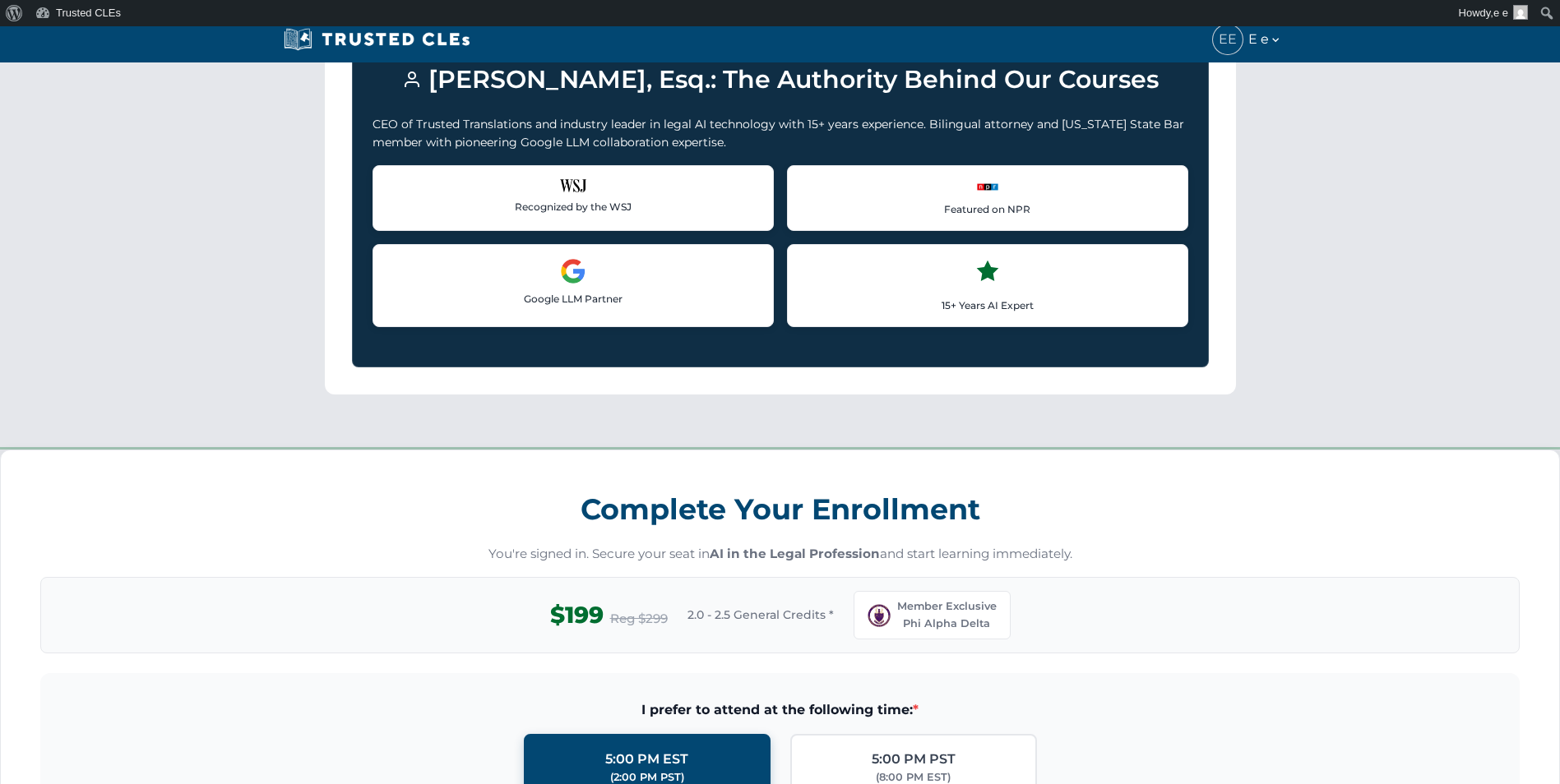
scroll to position [1439, 0]
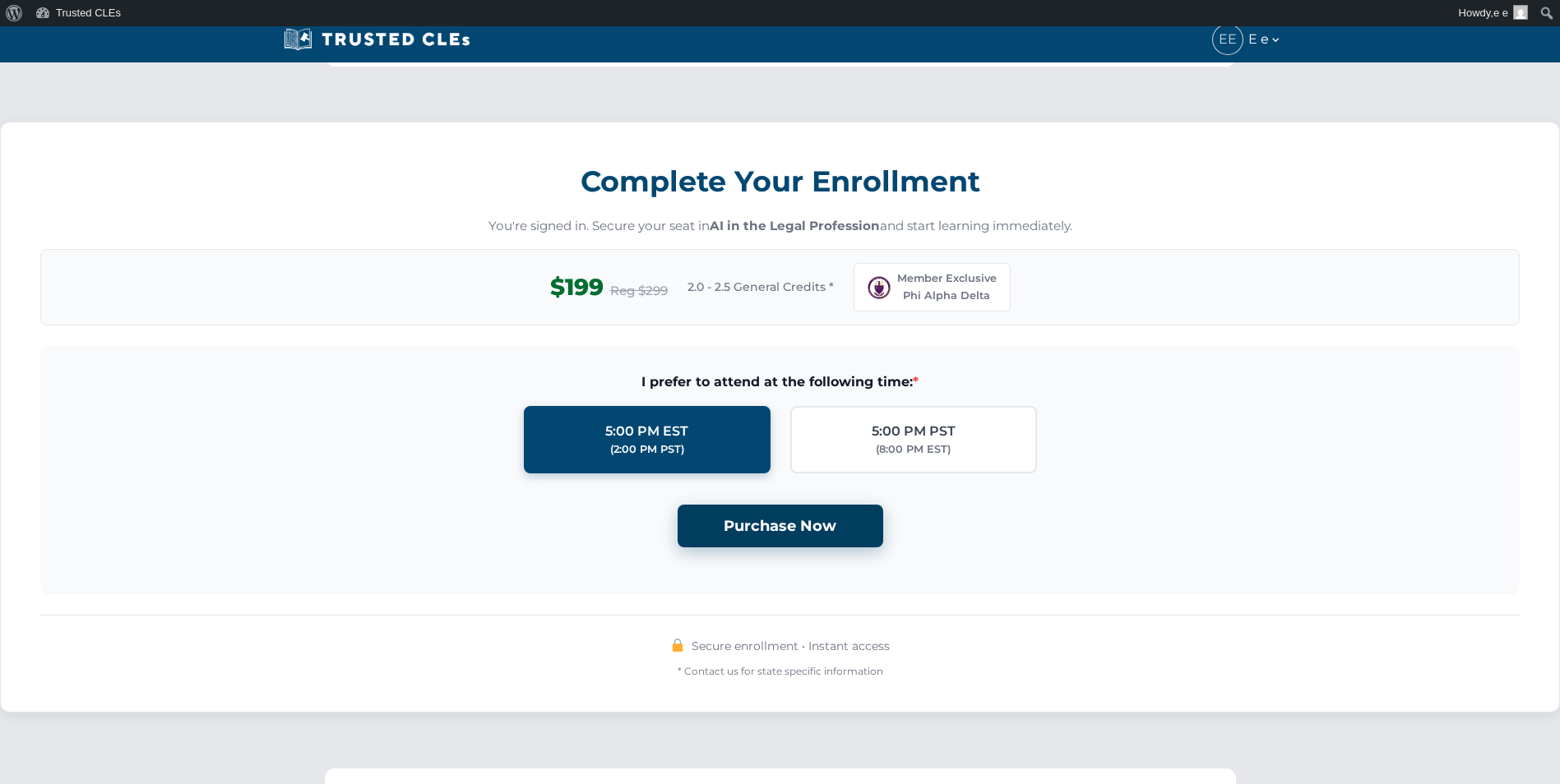
click at [802, 505] on button "Purchase Now" at bounding box center [780, 526] width 205 height 44
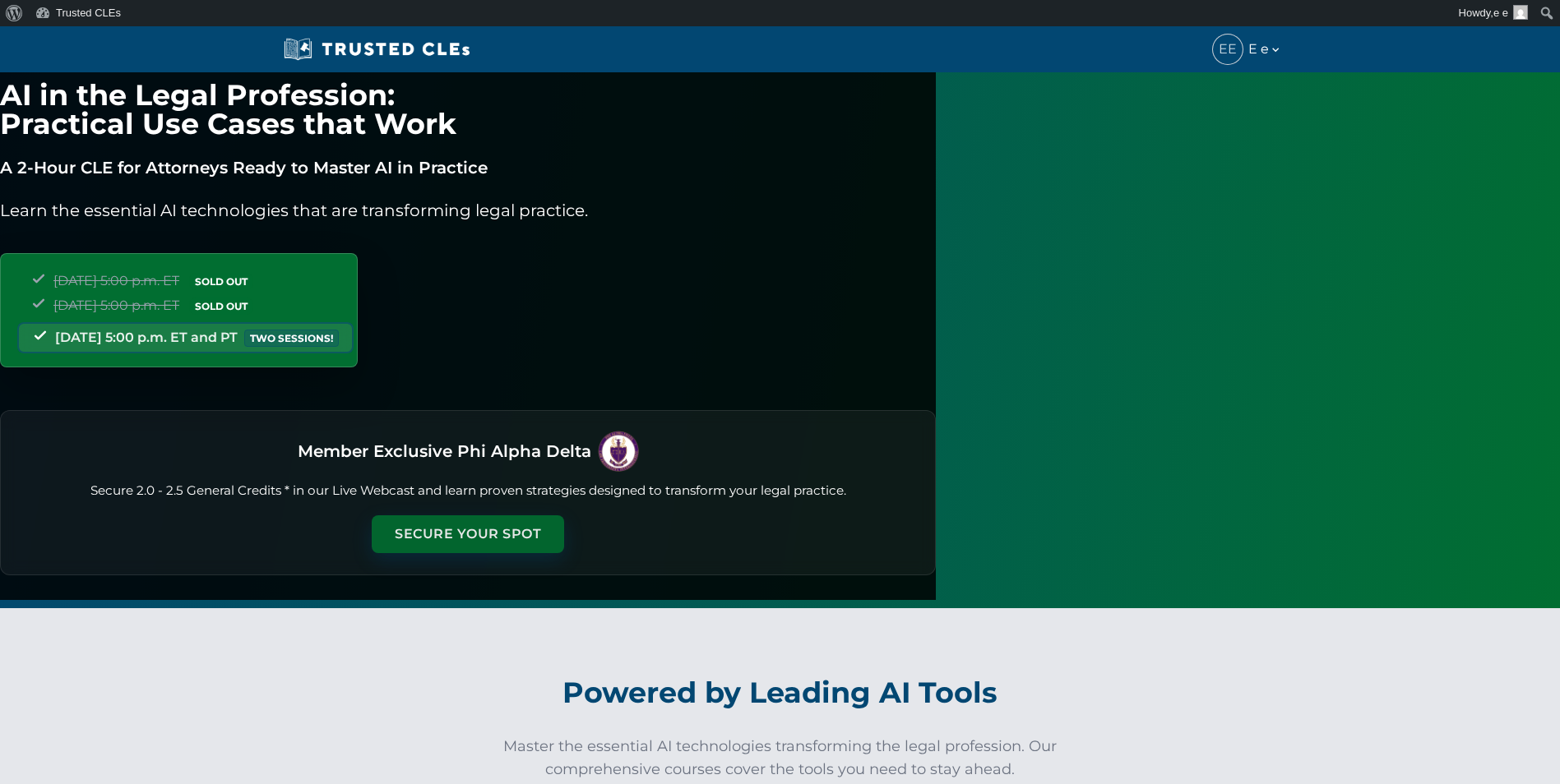
click at [564, 542] on button "Secure Your Spot" at bounding box center [468, 534] width 192 height 37
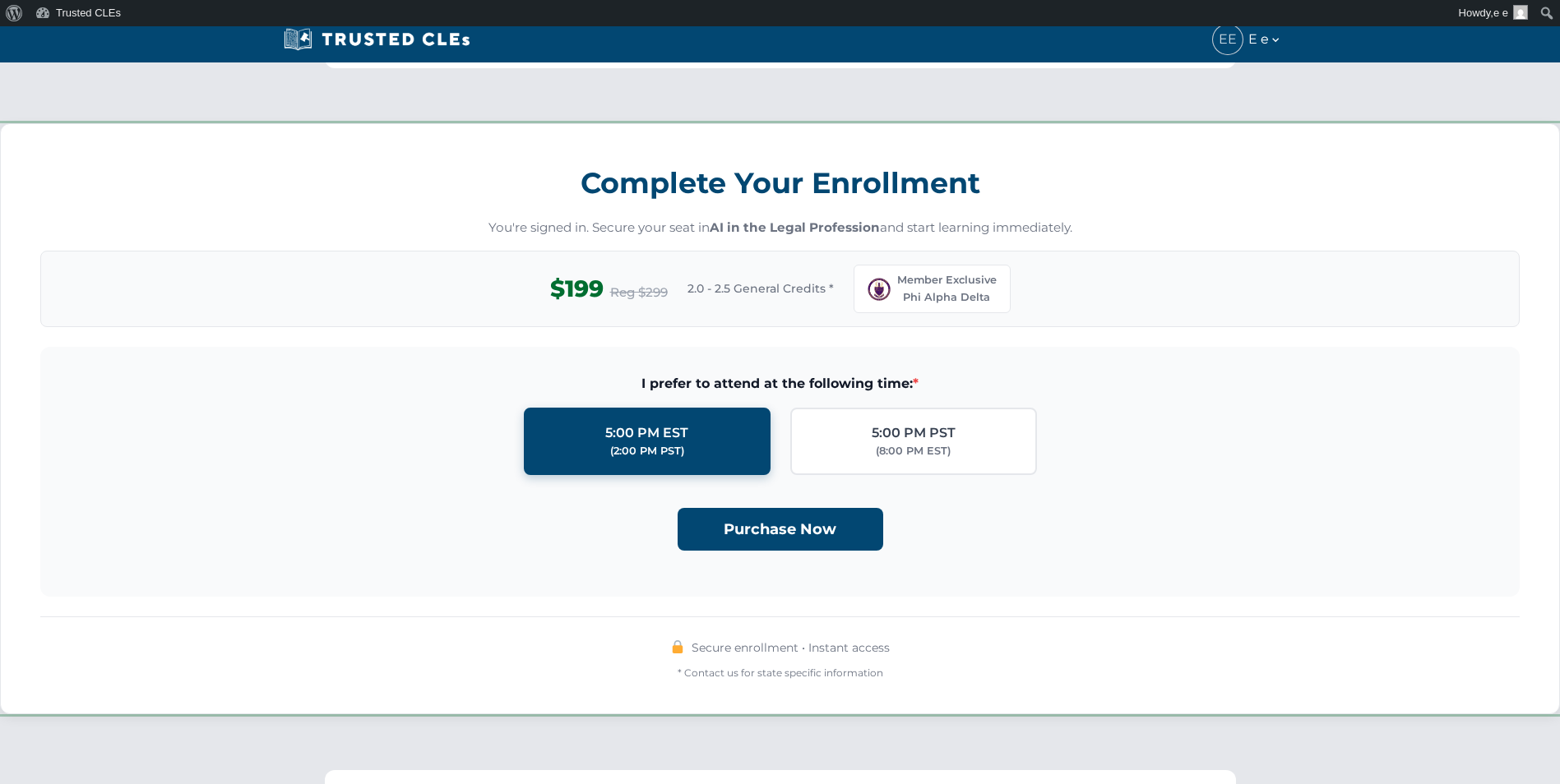
scroll to position [1439, 0]
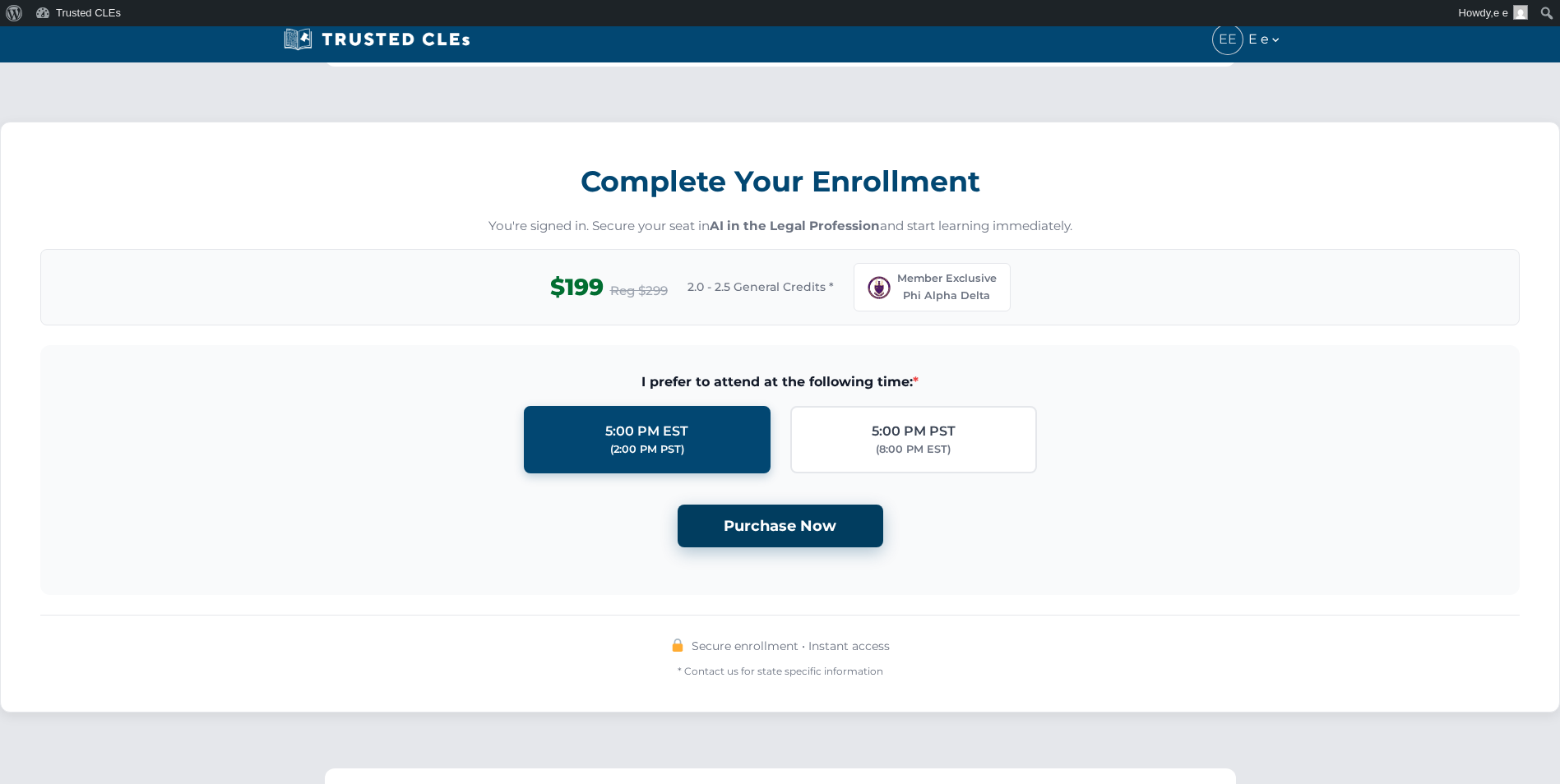
click at [779, 505] on button "Purchase Now" at bounding box center [780, 526] width 205 height 44
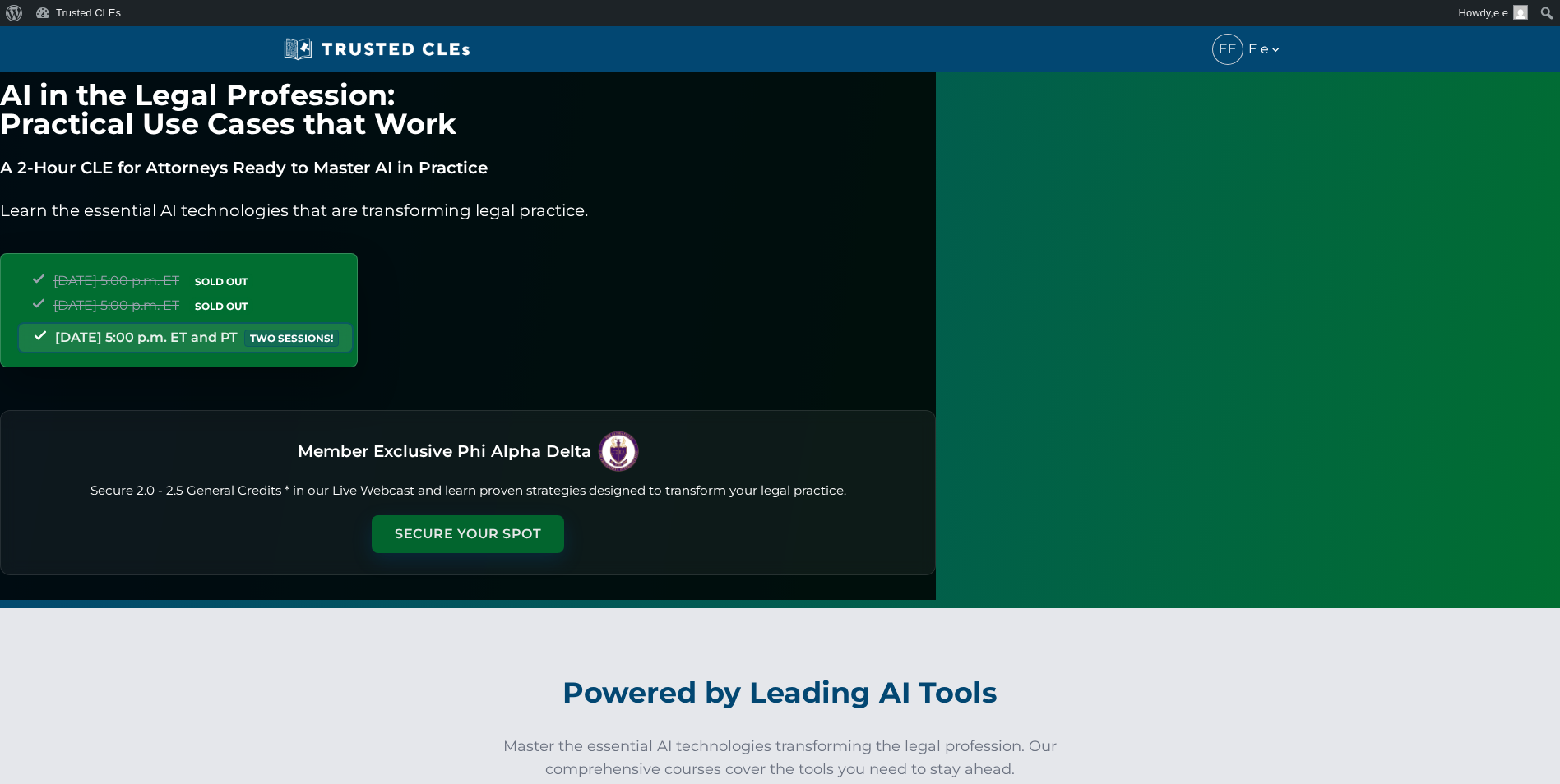
click at [564, 529] on button "Secure Your Spot" at bounding box center [468, 534] width 192 height 37
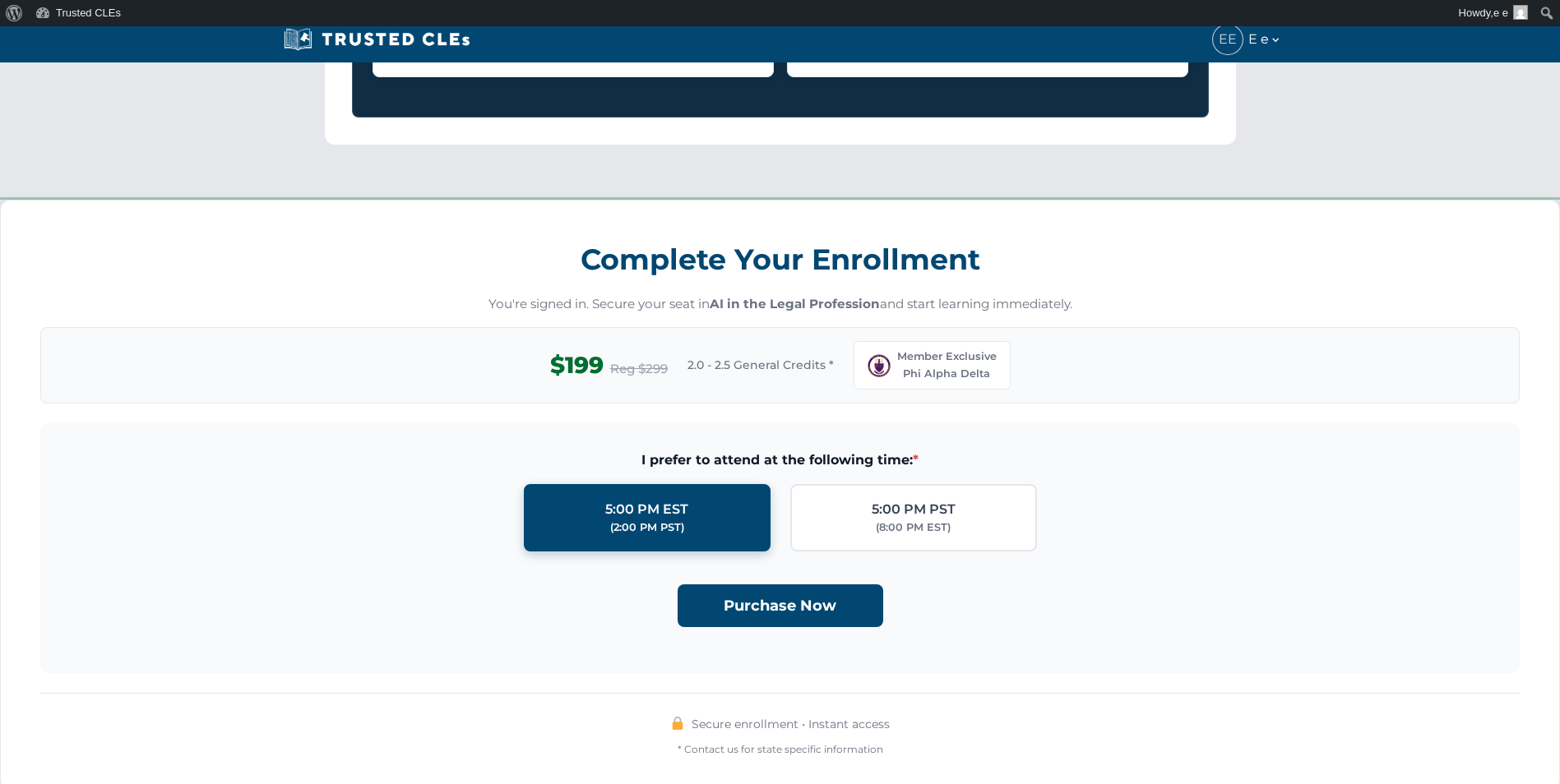
scroll to position [1439, 0]
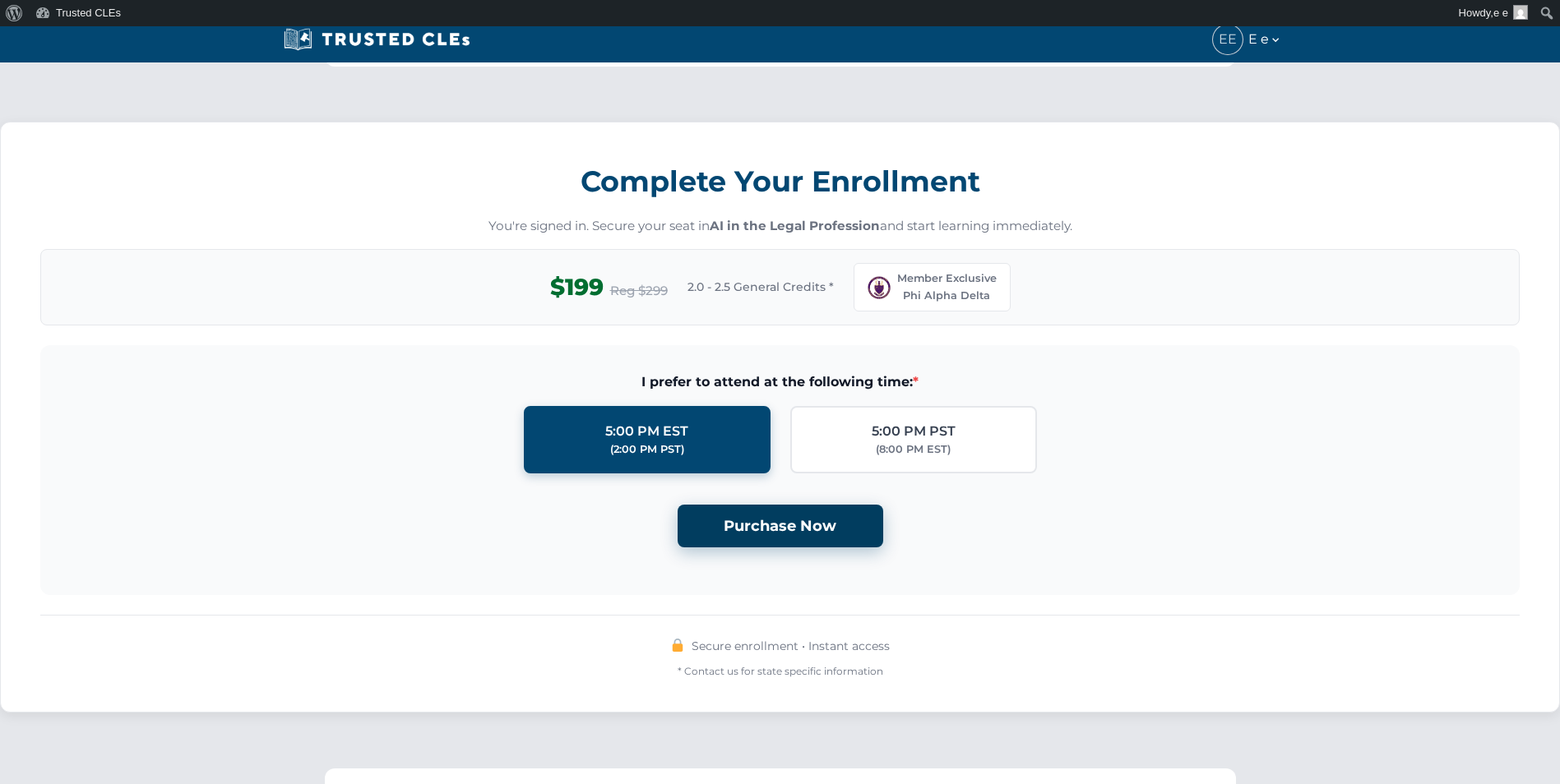
click at [763, 505] on button "Purchase Now" at bounding box center [780, 526] width 205 height 44
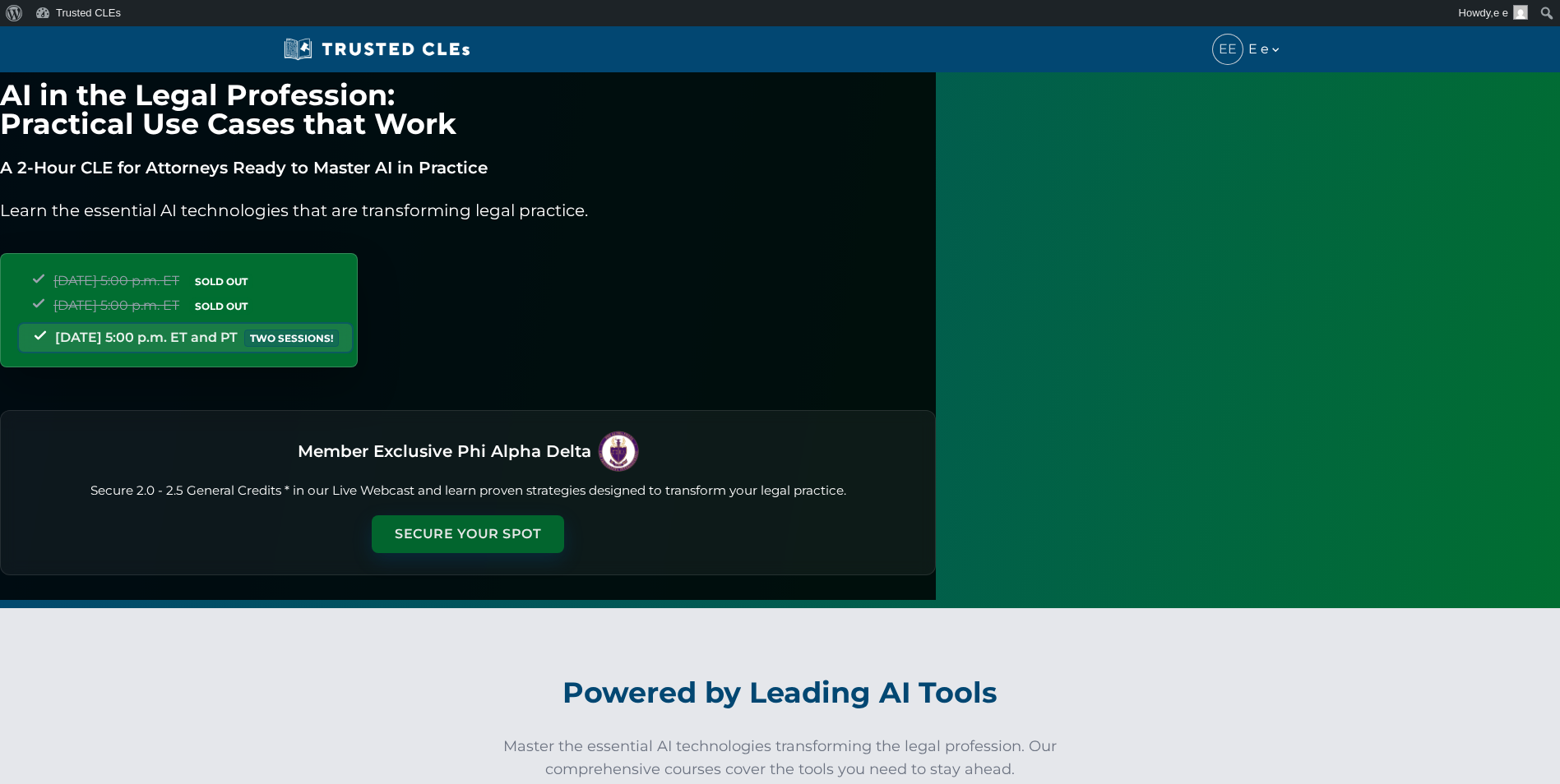
click at [564, 525] on button "Secure Your Spot" at bounding box center [468, 534] width 192 height 37
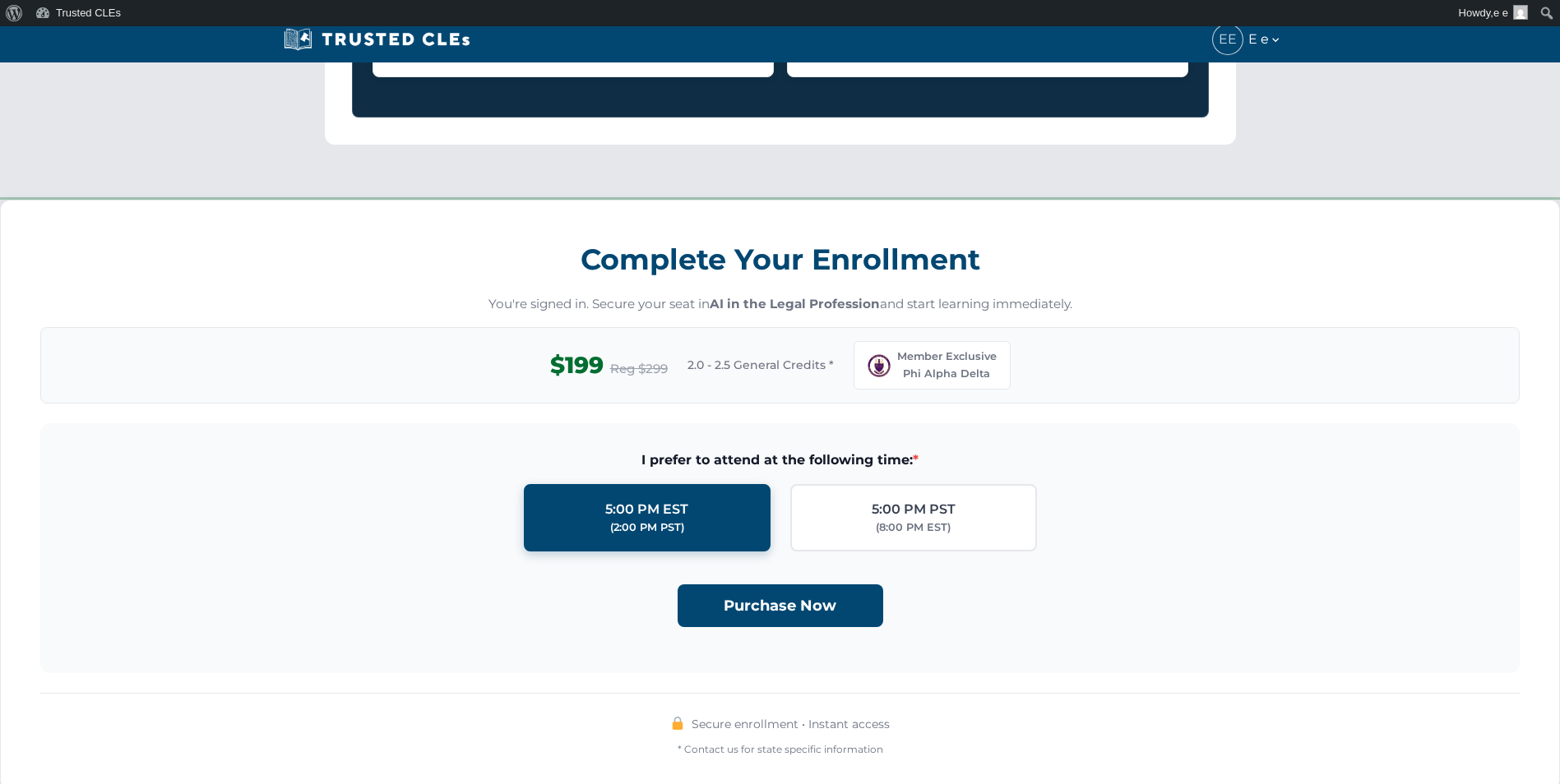
scroll to position [1439, 0]
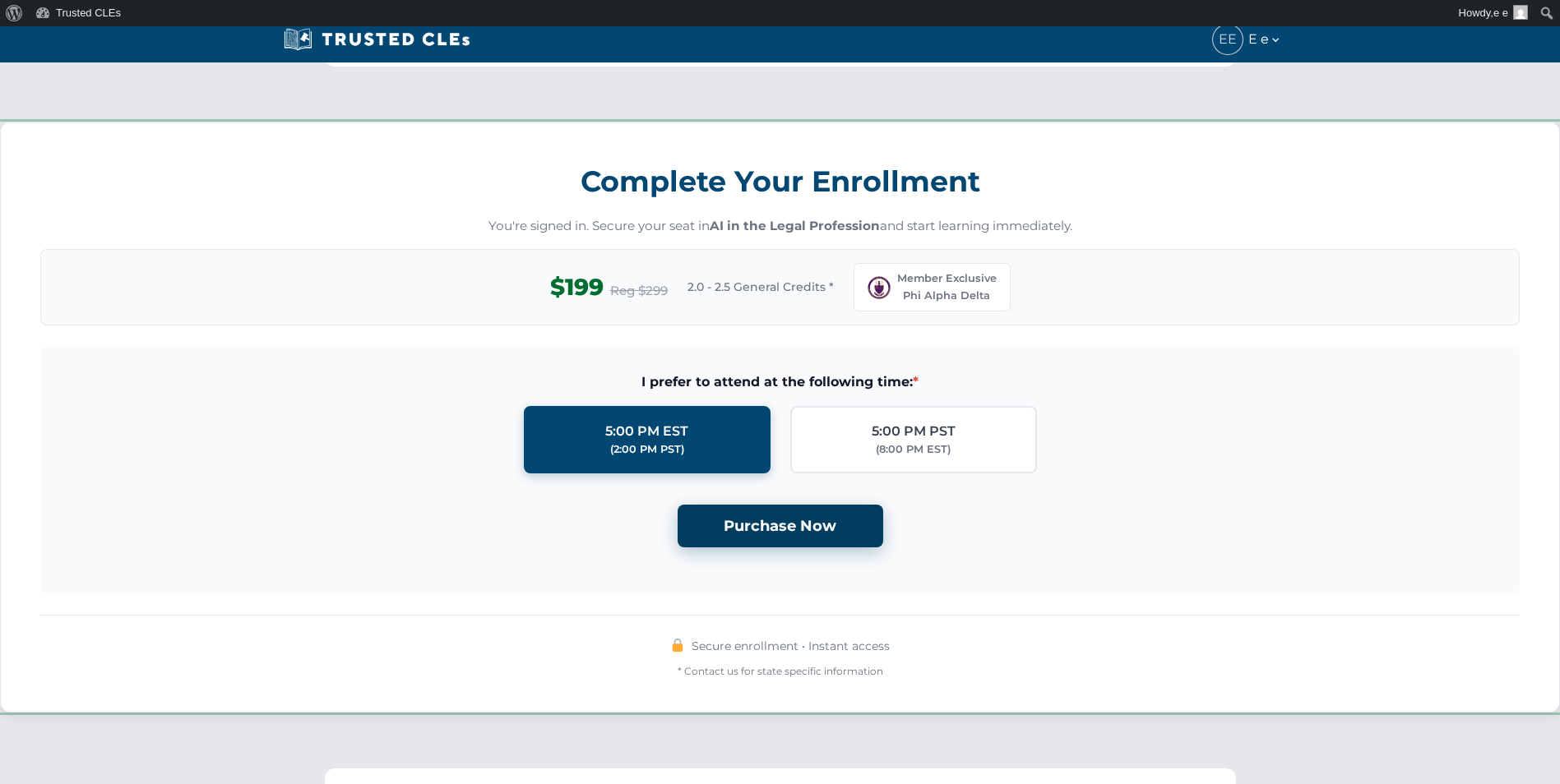
click at [803, 505] on button "Purchase Now" at bounding box center [780, 526] width 205 height 44
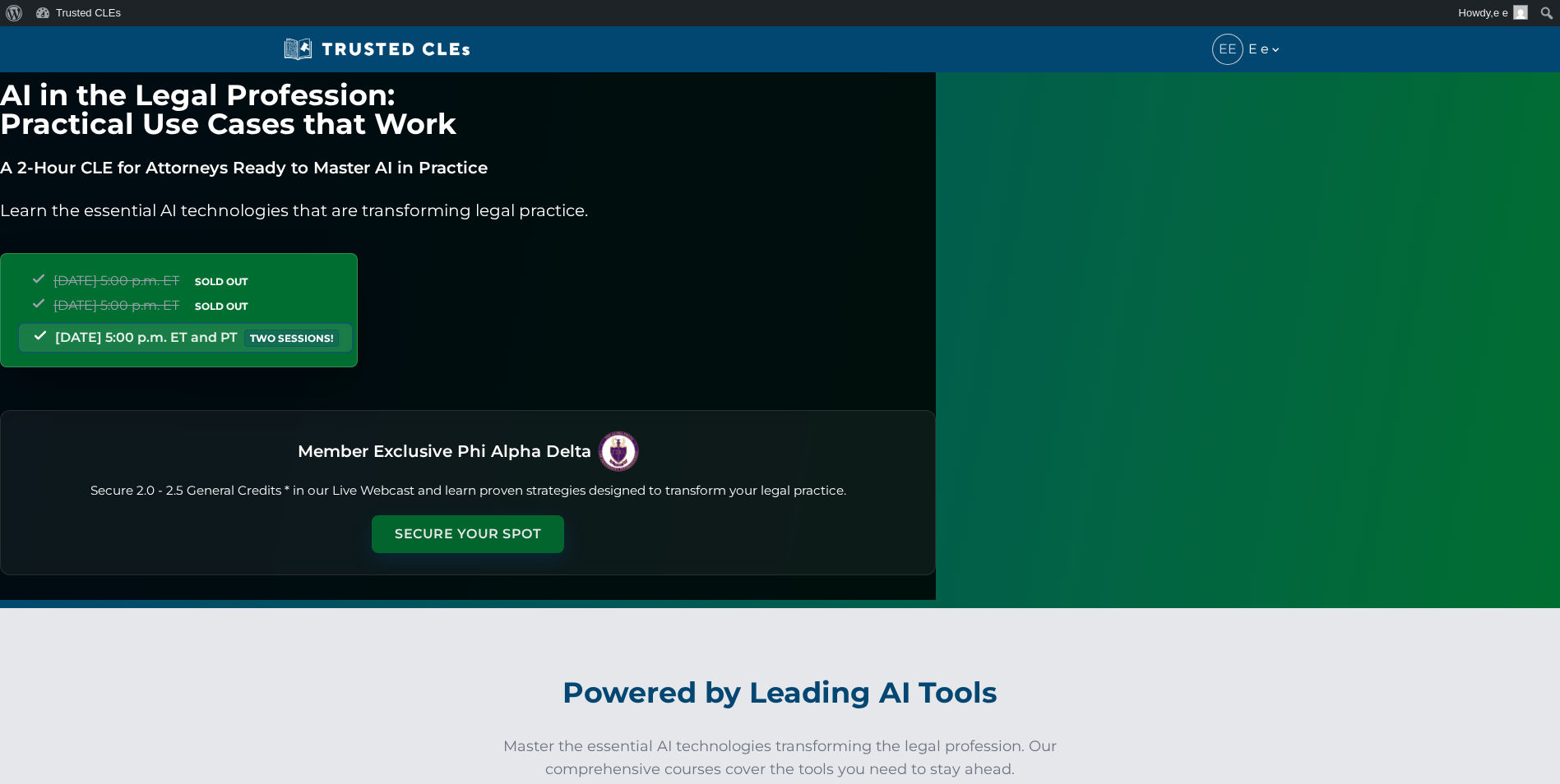
click at [564, 524] on button "Secure Your Spot" at bounding box center [468, 534] width 192 height 37
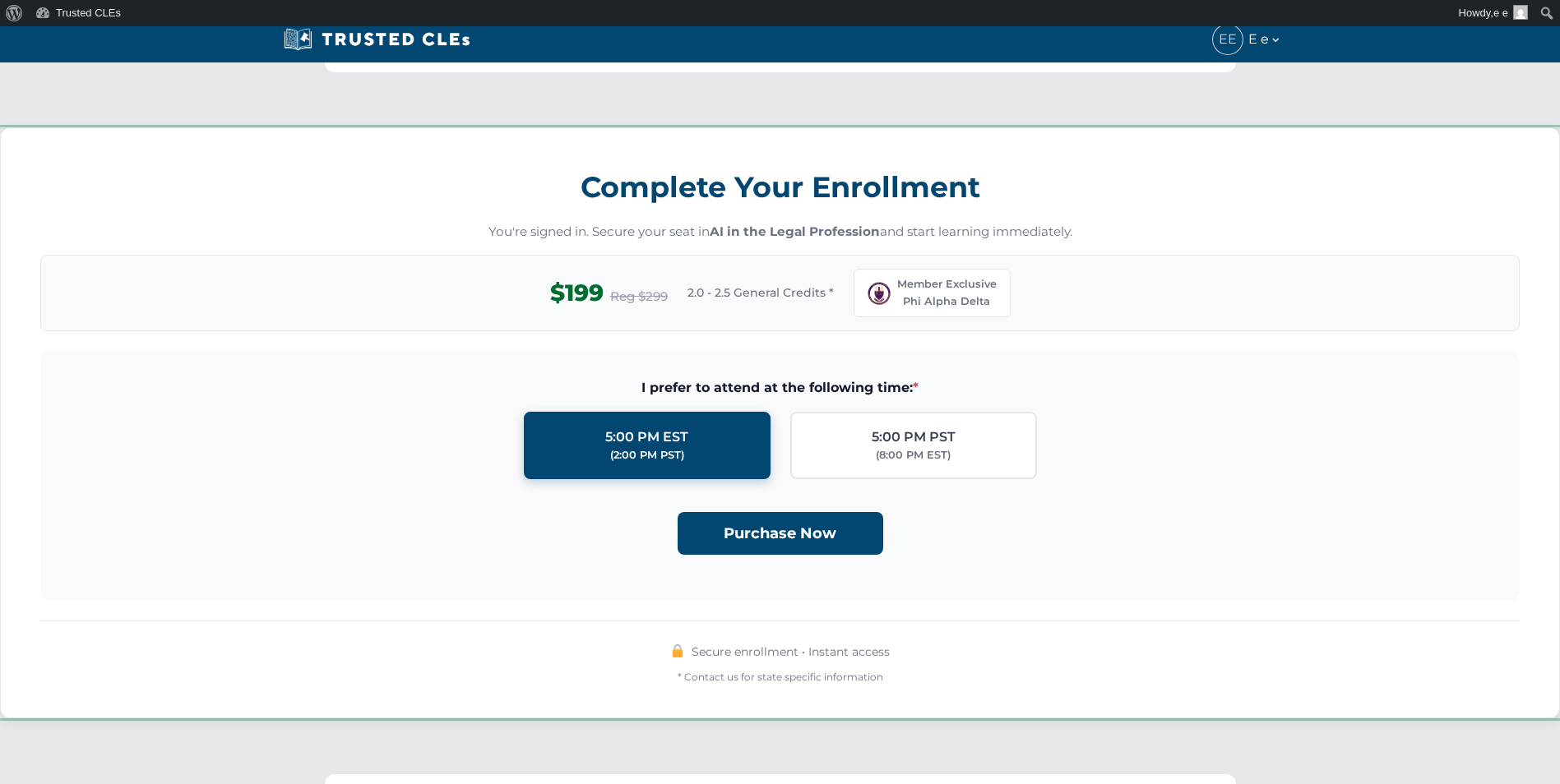
scroll to position [1439, 0]
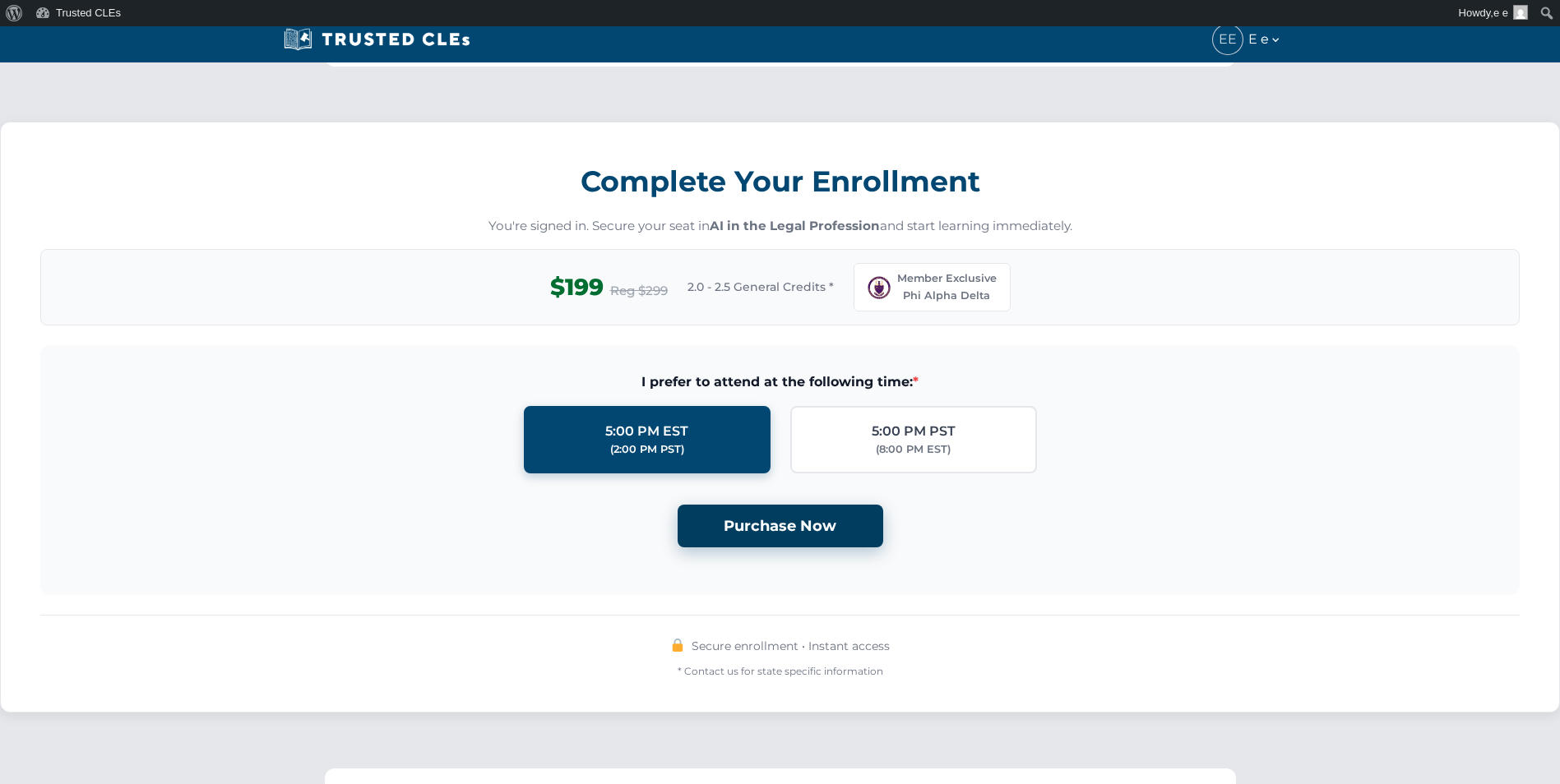
click at [820, 505] on button "Purchase Now" at bounding box center [780, 526] width 205 height 44
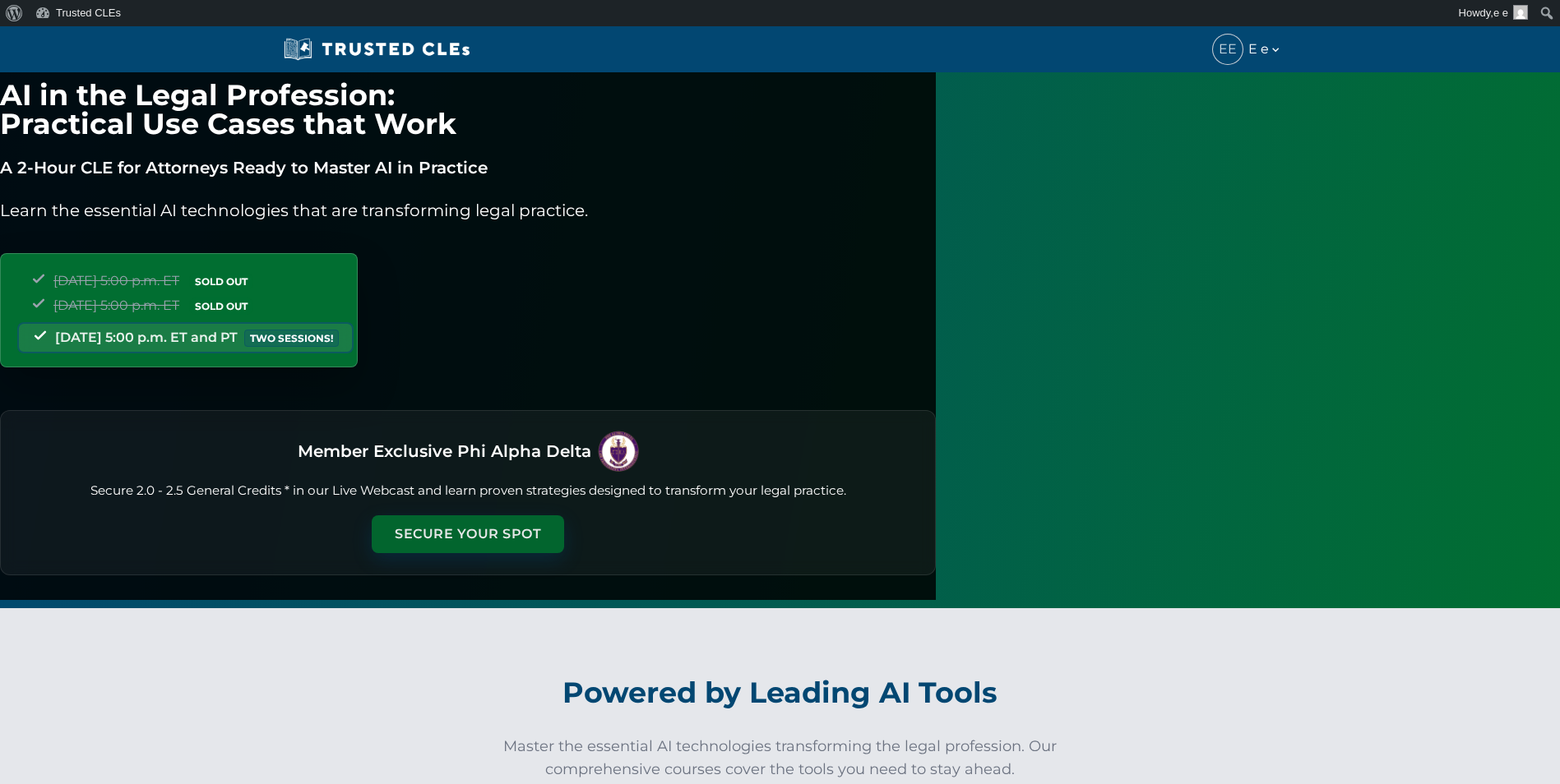
click at [564, 542] on button "Secure Your Spot" at bounding box center [468, 534] width 192 height 37
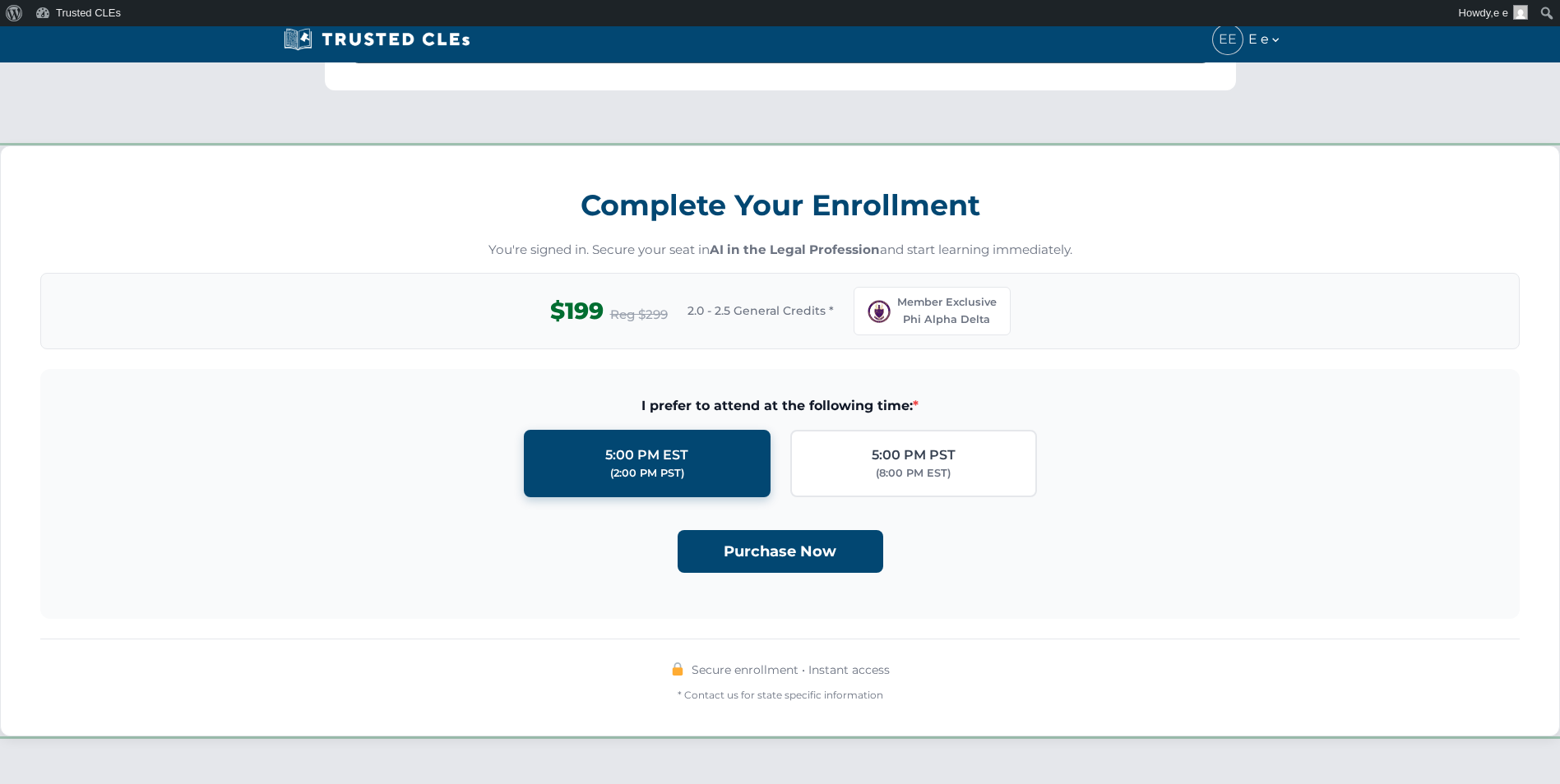
scroll to position [1439, 0]
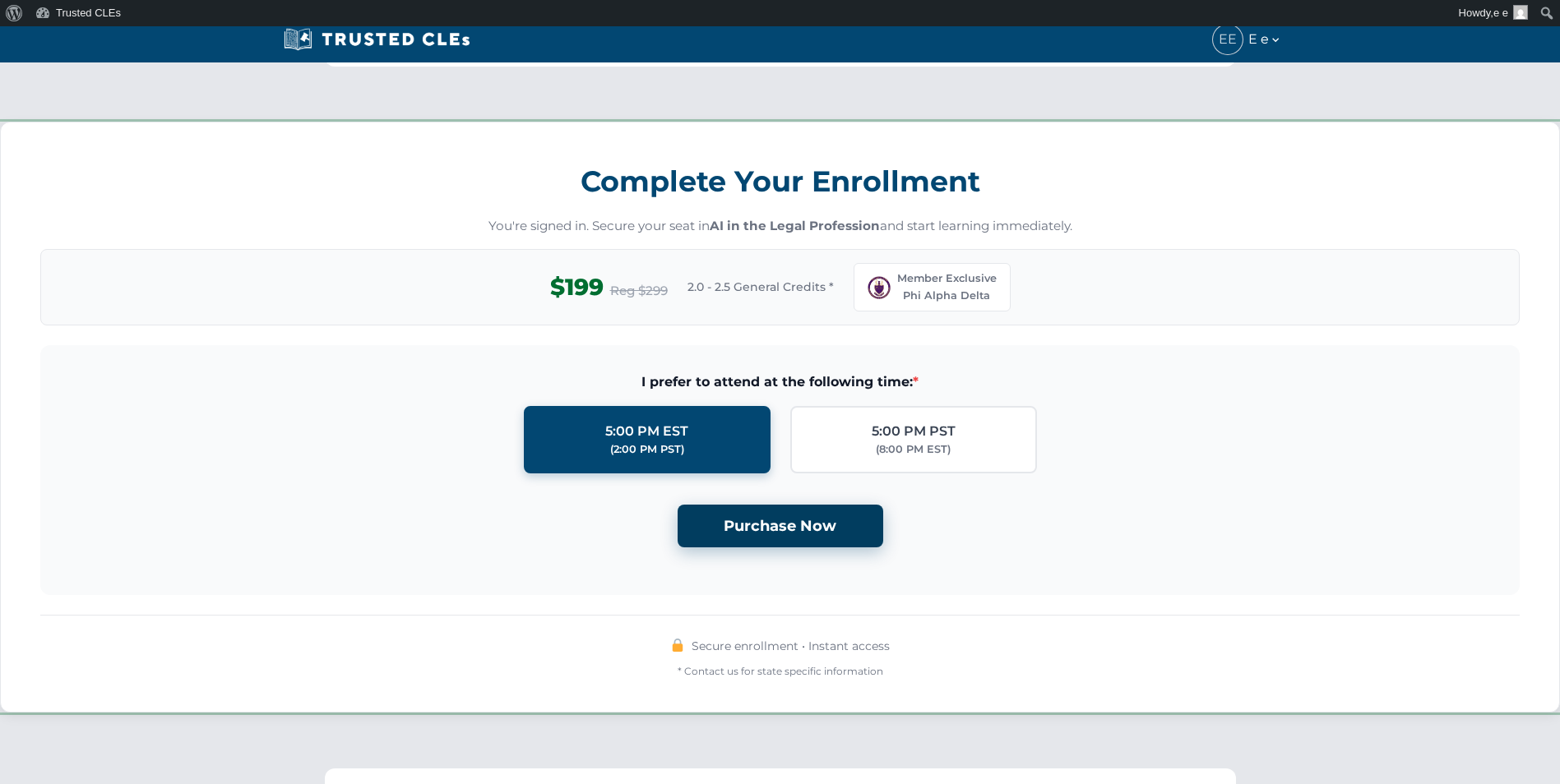
click at [791, 505] on button "Purchase Now" at bounding box center [780, 526] width 205 height 44
